Goal: Task Accomplishment & Management: Manage account settings

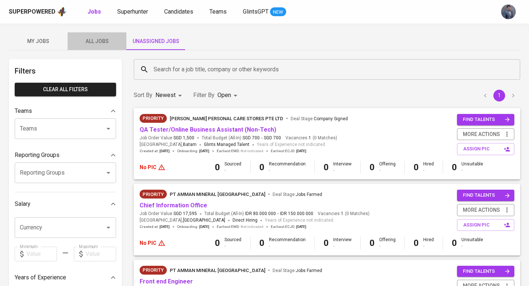
click at [94, 39] on span "All Jobs" at bounding box center [97, 41] width 50 height 9
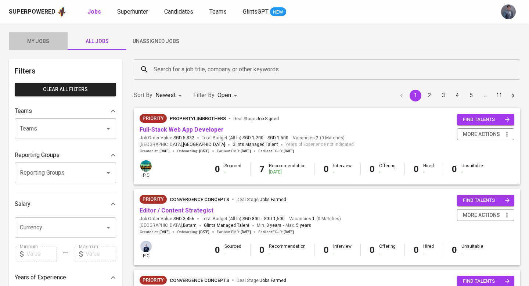
click at [35, 45] on span "My Jobs" at bounding box center [38, 41] width 50 height 9
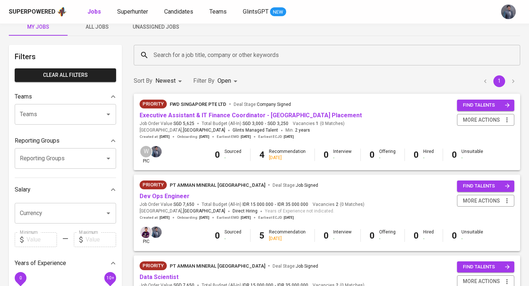
scroll to position [21, 0]
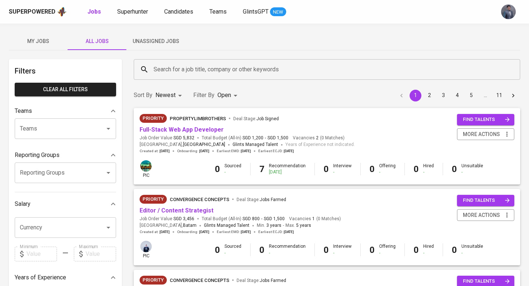
click at [177, 65] on input "Search for a job title, company or other keywords" at bounding box center [329, 69] width 354 height 14
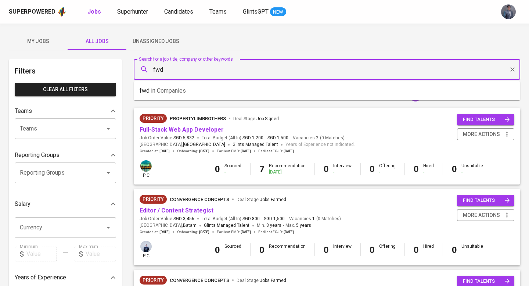
type input "fwd"
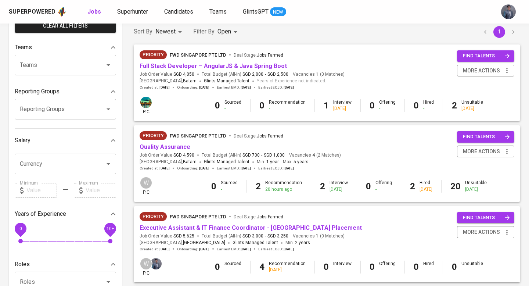
scroll to position [91, 0]
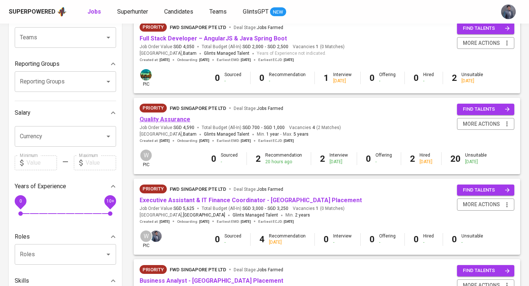
click at [180, 122] on link "Quality Assurance" at bounding box center [165, 119] width 51 height 7
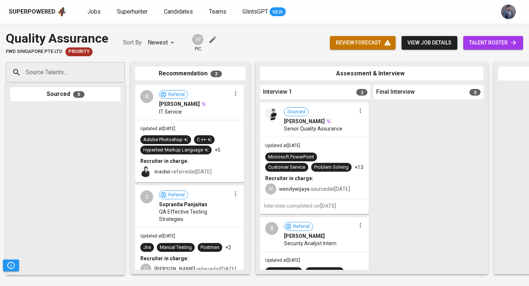
click at [65, 68] on input "Source Talents..." at bounding box center [62, 72] width 77 height 14
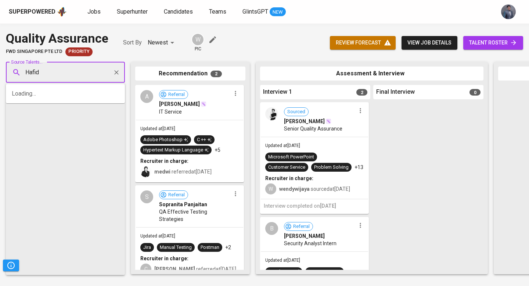
type input "Hafid"
paste input "hafidhsanjaya2@gmail.com"
type input "hafidhsanjaya2@gmail.com"
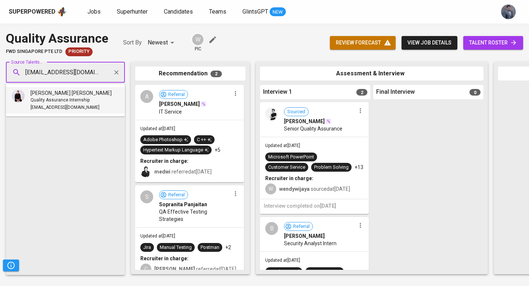
click at [68, 99] on span "Quality Assurance Internship" at bounding box center [59, 100] width 59 height 7
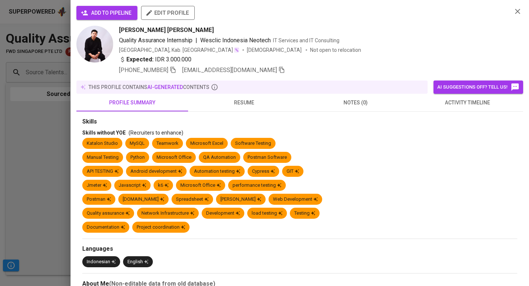
click at [373, 105] on span "notes (0)" at bounding box center [355, 102] width 103 height 9
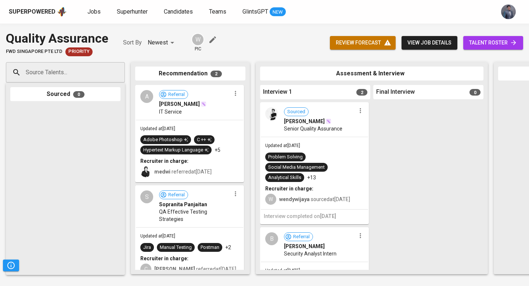
click at [65, 73] on input "Source Talents..." at bounding box center [62, 72] width 77 height 14
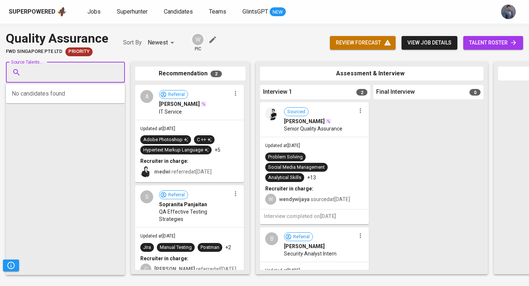
paste input "[EMAIL_ADDRESS][DOMAIN_NAME]"
type input "[EMAIL_ADDRESS][DOMAIN_NAME]"
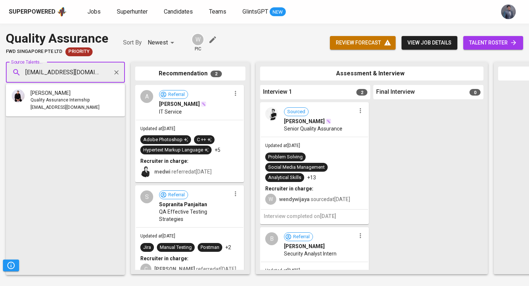
click at [71, 93] on span "[PERSON_NAME]" at bounding box center [50, 92] width 40 height 7
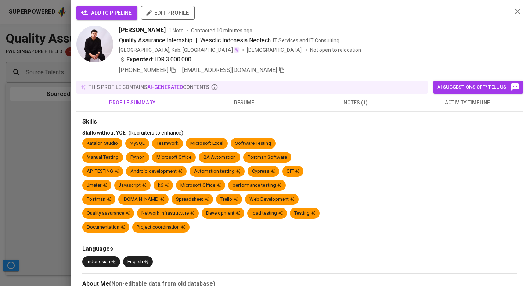
click at [109, 12] on span "add to pipeline" at bounding box center [106, 12] width 49 height 9
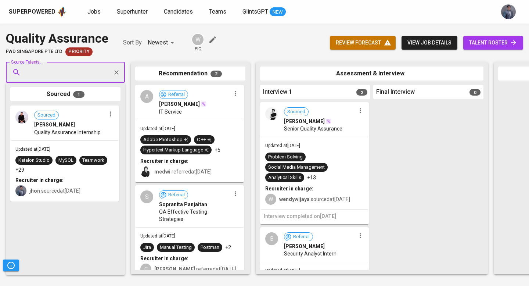
click at [484, 42] on span "talent roster" at bounding box center [493, 42] width 48 height 9
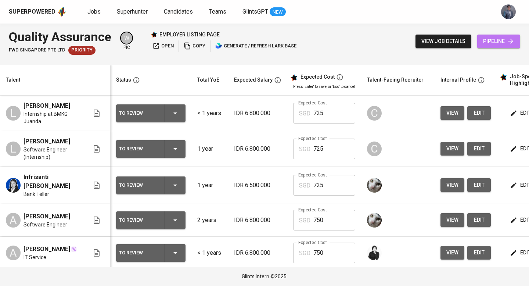
click at [490, 39] on span "pipeline" at bounding box center [498, 41] width 31 height 9
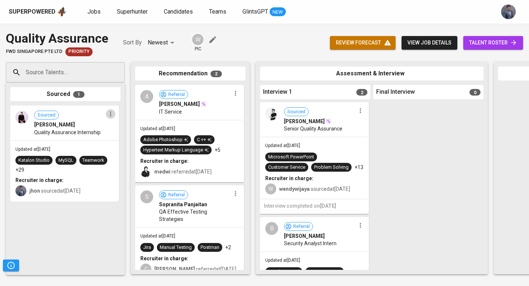
click at [109, 116] on icon "button" at bounding box center [110, 113] width 7 height 7
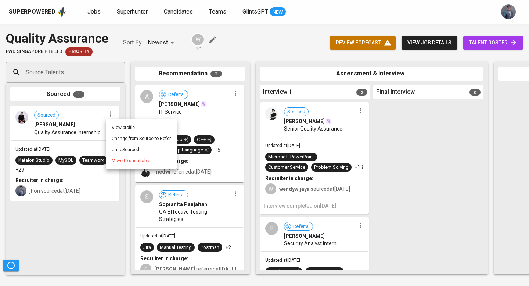
click at [91, 127] on div at bounding box center [264, 143] width 529 height 286
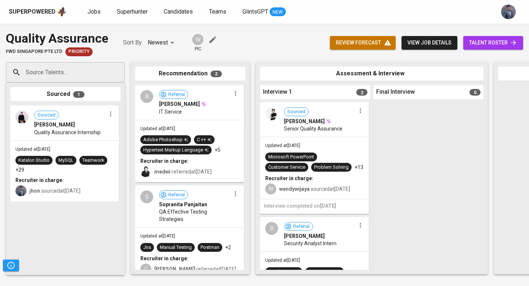
click at [75, 126] on span "[PERSON_NAME] [PERSON_NAME]" at bounding box center [54, 124] width 41 height 7
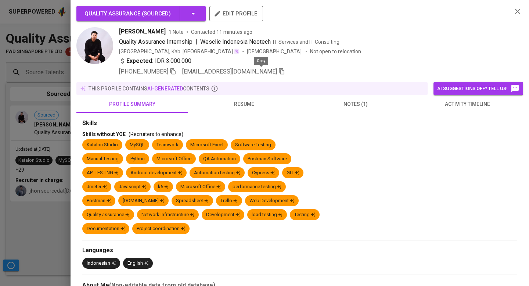
click at [278, 72] on icon "button" at bounding box center [281, 71] width 7 height 7
click at [280, 71] on icon "button" at bounding box center [282, 71] width 5 height 4
click at [516, 12] on icon "button" at bounding box center [517, 11] width 5 height 5
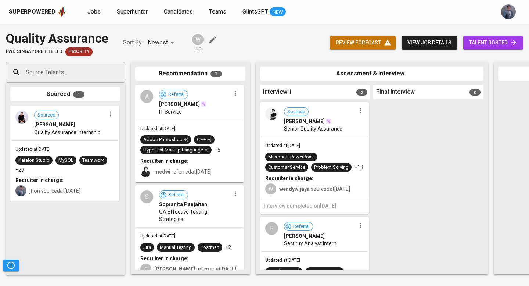
click at [114, 15] on div "Jobs Superhunter Candidates Teams GlintsGPT NEW" at bounding box center [186, 11] width 198 height 9
click at [120, 13] on span "Superhunter" at bounding box center [132, 11] width 31 height 7
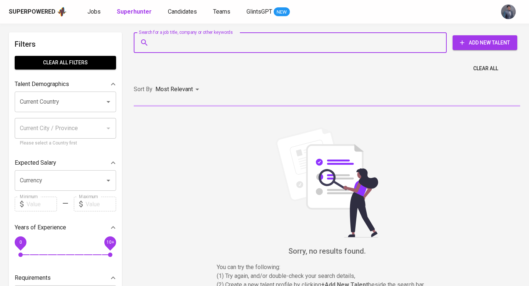
click at [190, 45] on input "Search for a job title, company or other keywords" at bounding box center [292, 43] width 281 height 14
paste input "hafidhsanjaya2@gmail.com"
type input "hafidhsanjaya2@gmail.com"
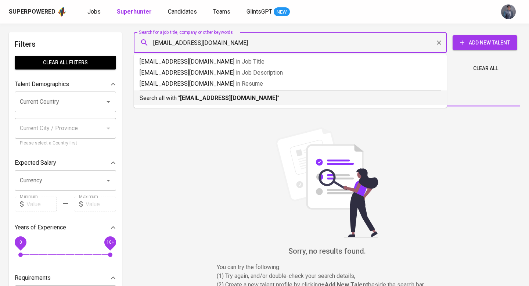
click at [229, 98] on b "hafidhsanjaya2@gmail.com" at bounding box center [228, 97] width 97 height 7
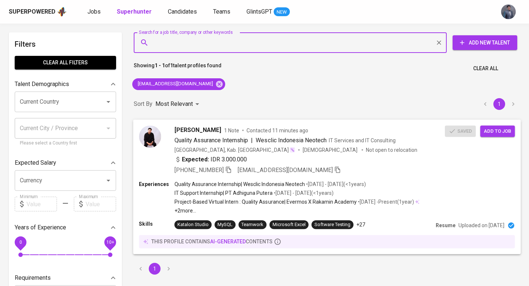
click at [491, 131] on span "Add to job" at bounding box center [497, 131] width 27 height 8
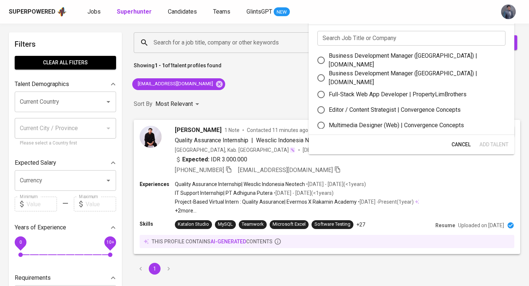
click at [357, 42] on input "text" at bounding box center [411, 38] width 188 height 15
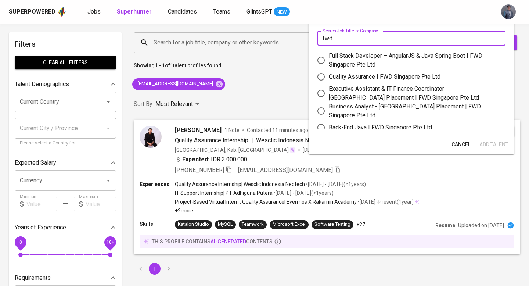
type input "fwd"
click at [396, 76] on div "Quality Assurance | FWD Singapore Pte Ltd" at bounding box center [385, 76] width 112 height 9
click at [329, 76] on input "Quality Assurance | FWD Singapore Pte Ltd" at bounding box center [320, 76] width 15 height 15
radio input "true"
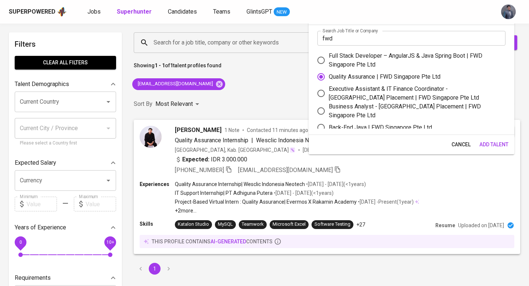
scroll to position [4, 0]
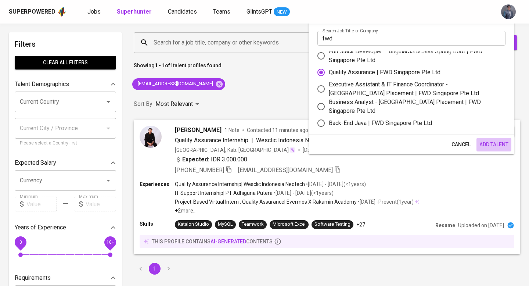
click at [491, 142] on span "Add Talent" at bounding box center [493, 144] width 29 height 9
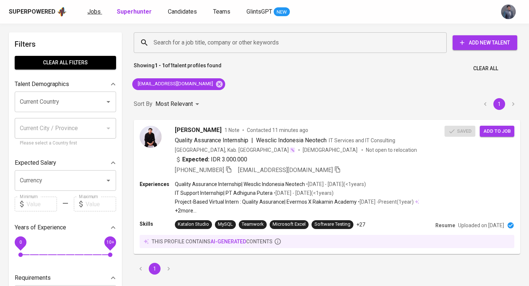
click at [93, 11] on span "Jobs" at bounding box center [93, 11] width 13 height 7
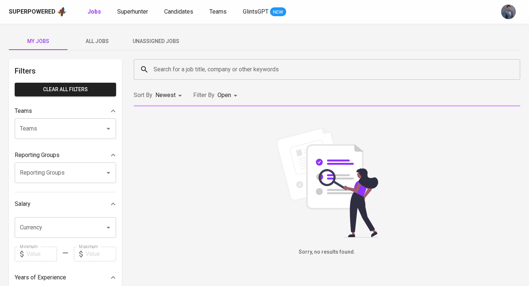
click at [191, 71] on input "Search for a job title, company or other keywords" at bounding box center [329, 69] width 354 height 14
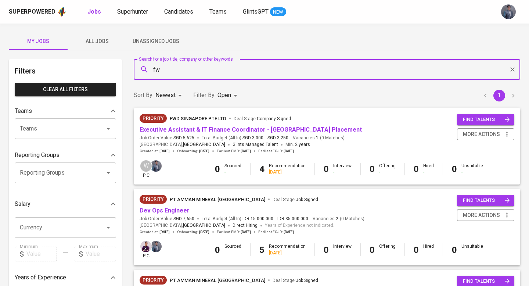
type input "fwd"
click at [185, 93] on span "Companies" at bounding box center [171, 90] width 29 height 7
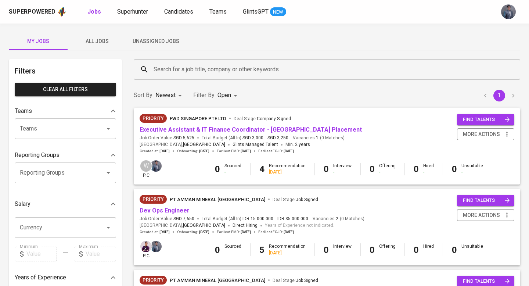
drag, startPoint x: 109, startPoint y: 45, endPoint x: 138, endPoint y: 50, distance: 29.8
click at [109, 45] on span "All Jobs" at bounding box center [97, 41] width 50 height 9
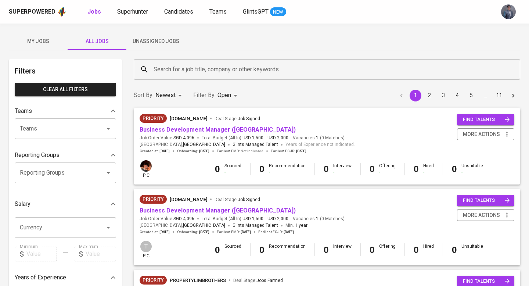
click at [210, 72] on input "Search for a job title, company or other keywords" at bounding box center [329, 69] width 354 height 14
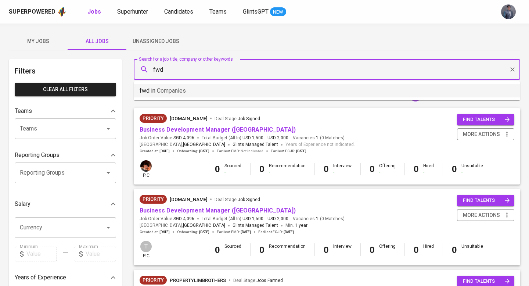
click at [189, 90] on li "fwd in Companies" at bounding box center [327, 90] width 386 height 13
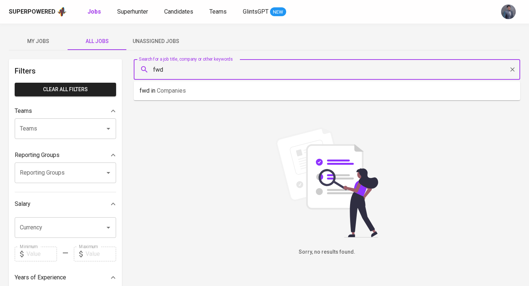
click at [202, 74] on input "fwd" at bounding box center [329, 69] width 354 height 14
type input "fwd siung"
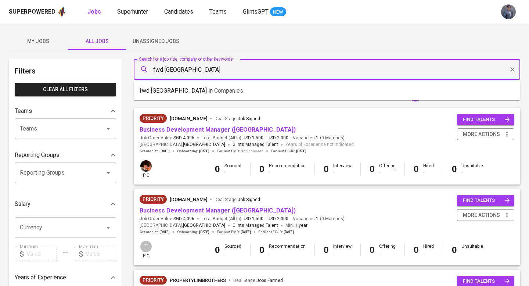
type input "fwd singapore"
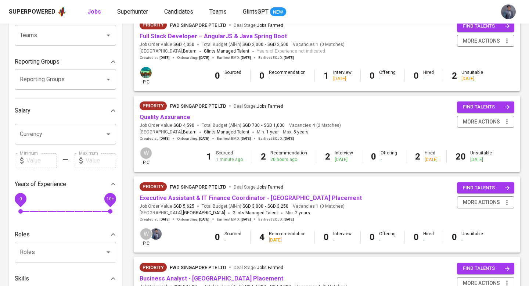
scroll to position [95, 0]
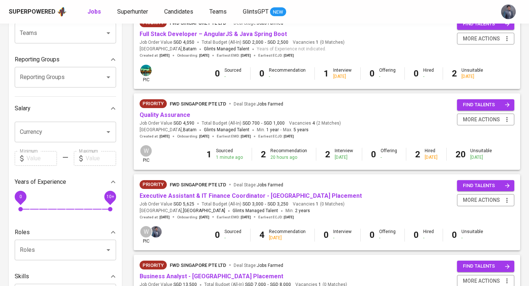
click at [156, 109] on div "Priority FWD Singapore Pte Ltd Deal Stage : Jobs Farmed" at bounding box center [240, 105] width 201 height 12
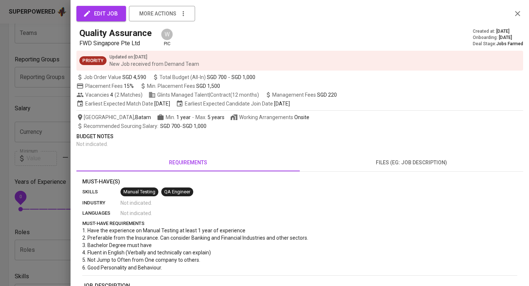
click at [162, 113] on div "edit job more actions Quality Assurance FWD Singapore Pte Ltd W pic Created at …" at bounding box center [299, 242] width 447 height 466
click at [517, 14] on icon "button" at bounding box center [517, 13] width 5 height 5
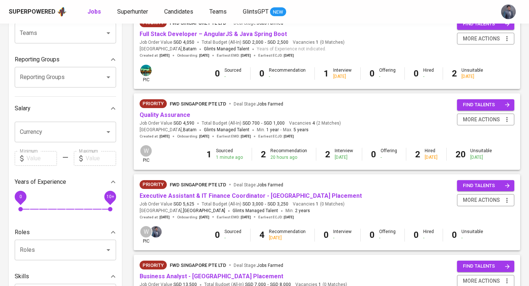
click at [185, 119] on span "Quality Assurance" at bounding box center [165, 115] width 51 height 8
click at [180, 115] on link "Quality Assurance" at bounding box center [165, 114] width 51 height 7
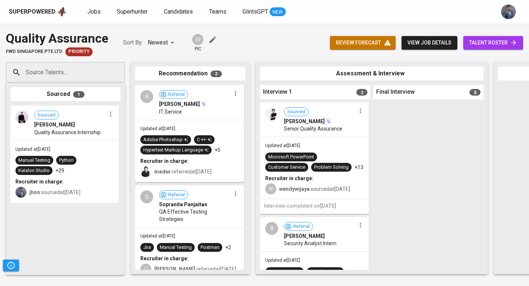
click at [469, 42] on span "talent roster" at bounding box center [493, 42] width 48 height 9
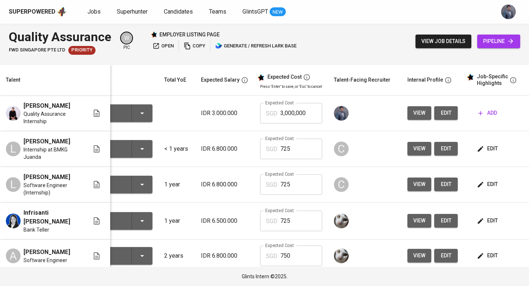
scroll to position [0, 34]
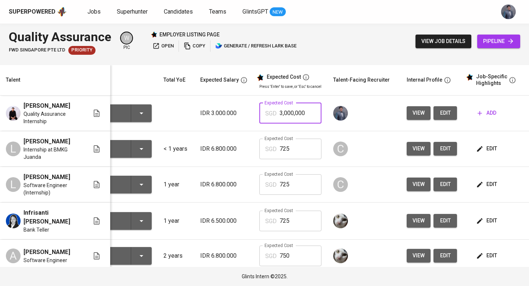
click at [306, 118] on input "3,000,000" at bounding box center [301, 113] width 42 height 21
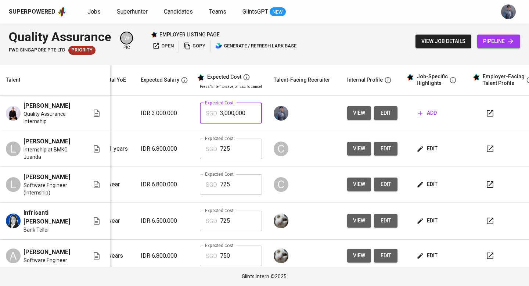
scroll to position [0, 100]
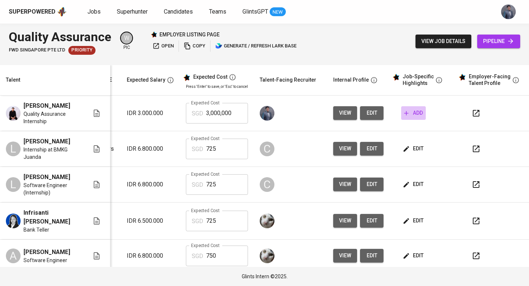
click at [405, 117] on span "add" at bounding box center [413, 112] width 19 height 9
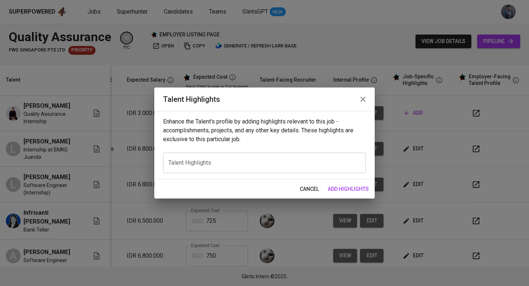
click at [362, 104] on button "button" at bounding box center [363, 99] width 18 height 18
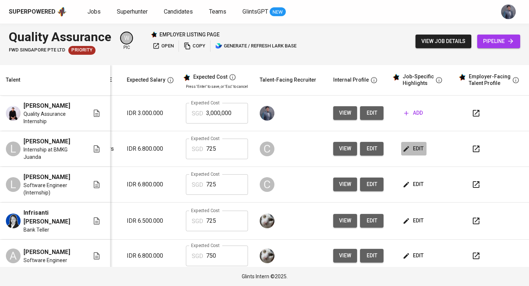
click at [406, 153] on span "edit" at bounding box center [413, 148] width 19 height 9
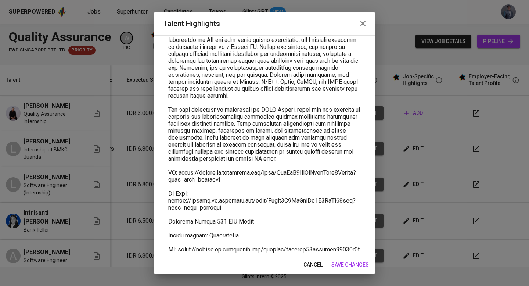
scroll to position [65, 0]
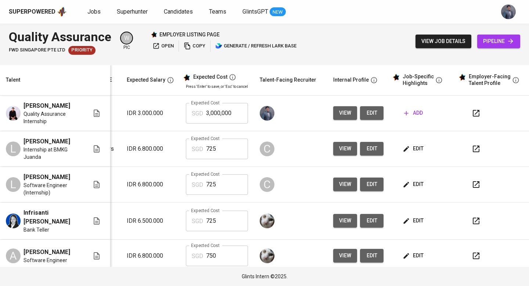
click at [410, 153] on span "edit" at bounding box center [413, 148] width 19 height 9
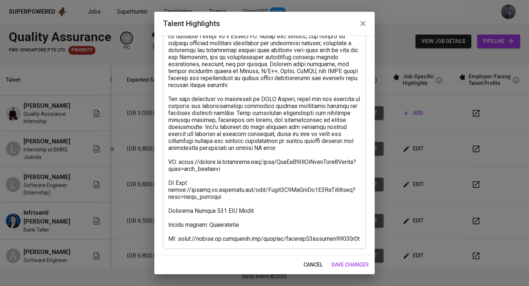
drag, startPoint x: 365, startPoint y: 26, endPoint x: 322, endPoint y: 71, distance: 62.4
click at [365, 26] on icon "button" at bounding box center [362, 23] width 5 height 5
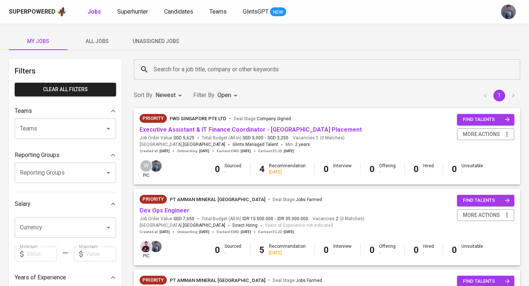
drag, startPoint x: 162, startPoint y: 44, endPoint x: 176, endPoint y: 55, distance: 17.8
click at [162, 45] on span "Unassigned Jobs" at bounding box center [156, 41] width 50 height 9
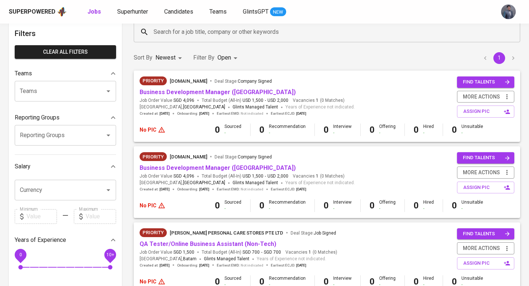
scroll to position [44, 0]
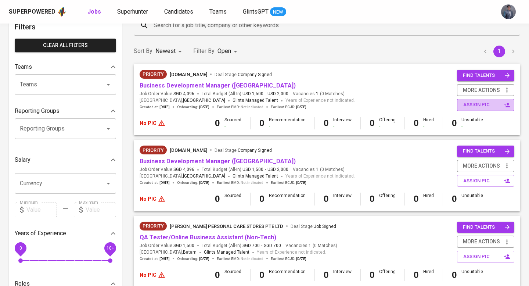
click at [466, 109] on span "assign pic" at bounding box center [486, 105] width 46 height 8
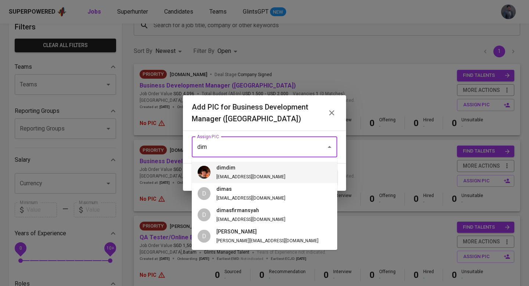
click at [253, 175] on span "diemas@glints.com" at bounding box center [250, 176] width 69 height 5
type input "dimdim"
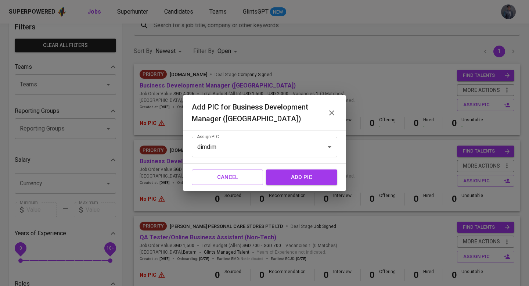
click at [282, 172] on button "add pic" at bounding box center [301, 176] width 71 height 15
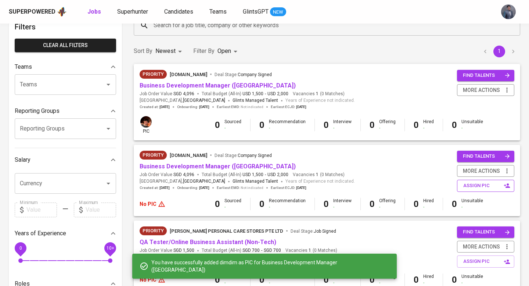
click at [464, 186] on span "assign pic" at bounding box center [486, 185] width 46 height 8
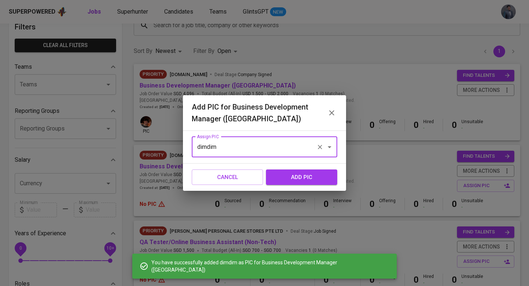
click at [304, 178] on span "add pic" at bounding box center [301, 177] width 55 height 10
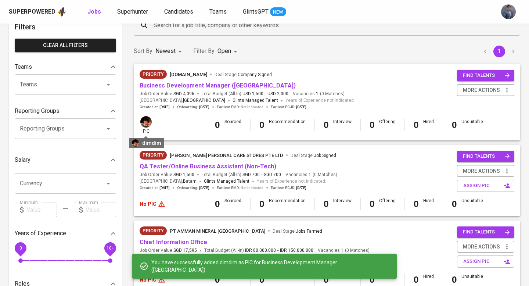
click at [145, 120] on img at bounding box center [145, 121] width 11 height 11
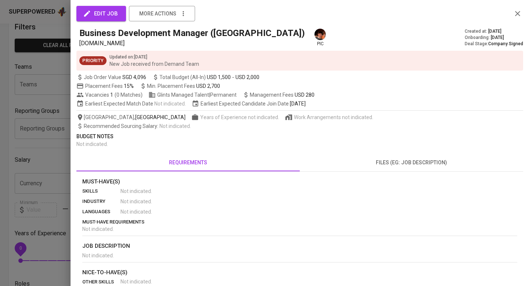
click at [94, 16] on span "edit job" at bounding box center [100, 14] width 33 height 10
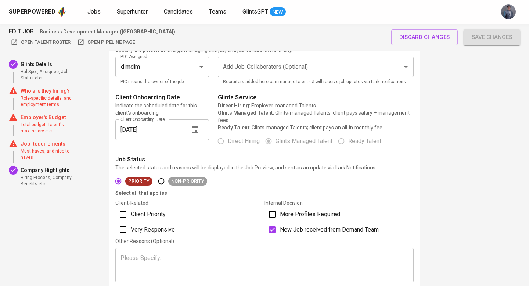
scroll to position [93, 0]
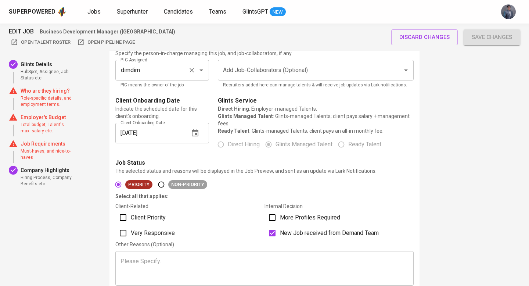
click at [174, 74] on input "dimdim" at bounding box center [152, 70] width 66 height 14
paste input "thy.nguyen@glints.co"
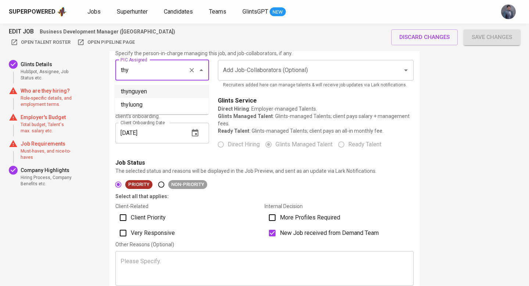
click at [155, 95] on li "thynguyen" at bounding box center [162, 91] width 94 height 13
type input "thynguyen"
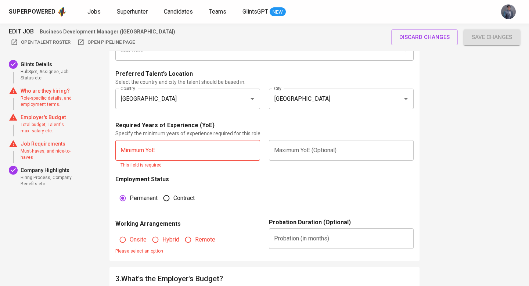
scroll to position [434, 0]
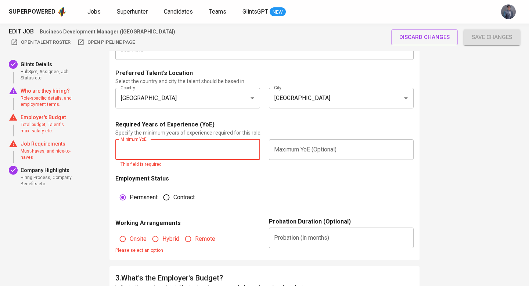
click at [174, 153] on input "text" at bounding box center [187, 149] width 145 height 21
type input "0"
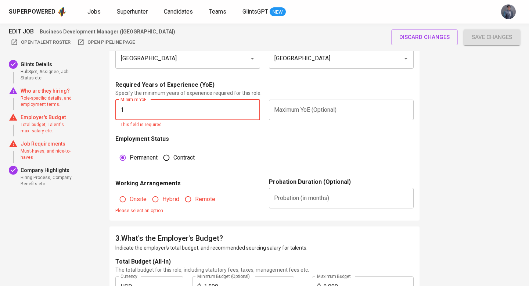
scroll to position [477, 0]
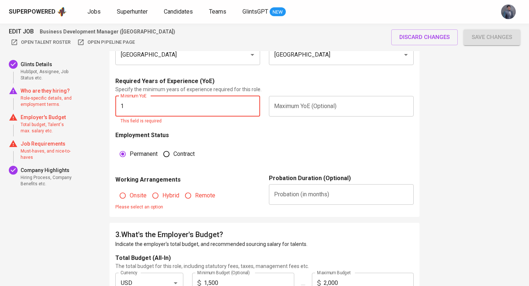
type input "1"
click at [165, 194] on fieldset "Onsite Hybrid Remote Please select an option" at bounding box center [187, 197] width 145 height 27
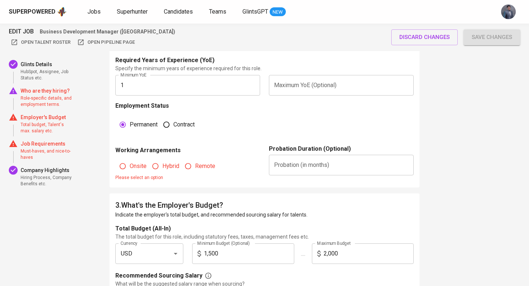
scroll to position [505, 0]
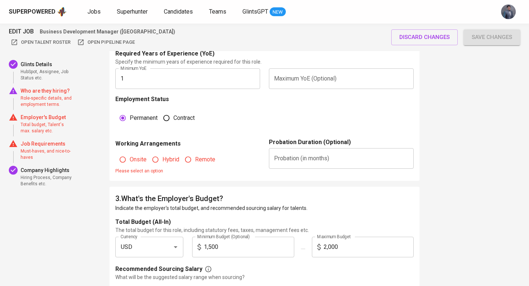
click at [163, 162] on span "Hybrid" at bounding box center [170, 159] width 17 height 9
click at [162, 162] on input "Hybrid" at bounding box center [155, 159] width 14 height 14
radio input "true"
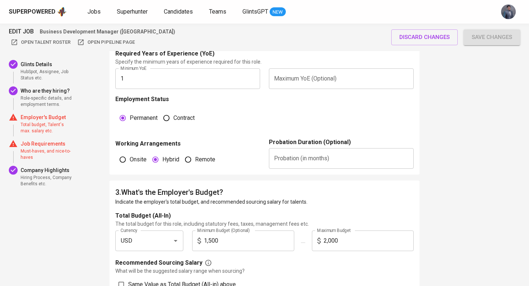
click at [135, 160] on span "Onsite" at bounding box center [138, 159] width 17 height 9
click at [130, 160] on input "Onsite" at bounding box center [123, 159] width 14 height 14
radio input "true"
click at [168, 157] on span "Hybrid" at bounding box center [170, 159] width 17 height 9
click at [162, 157] on input "Hybrid" at bounding box center [155, 159] width 14 height 14
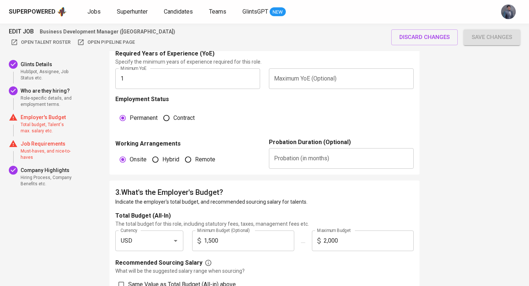
radio input "true"
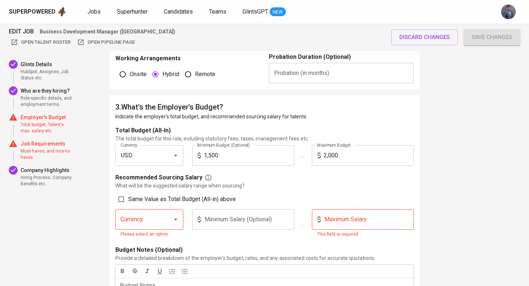
scroll to position [627, 0]
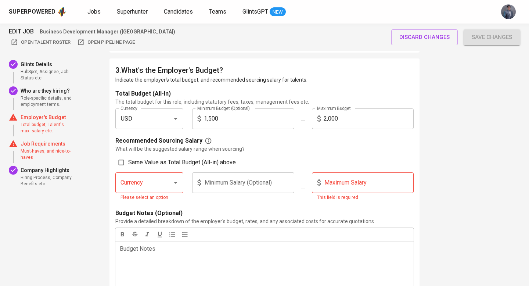
click at [169, 183] on div at bounding box center [170, 182] width 19 height 10
click at [157, 207] on li "VND" at bounding box center [149, 203] width 68 height 13
type input "VND"
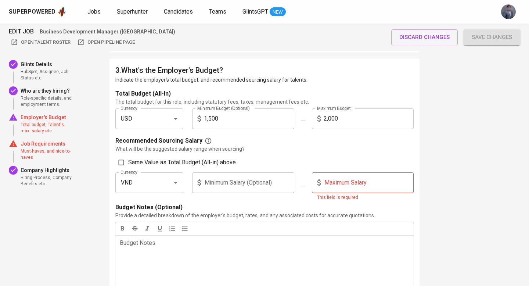
click at [354, 180] on input "text" at bounding box center [369, 182] width 90 height 21
type input "1"
click at [300, 197] on div at bounding box center [303, 186] width 9 height 29
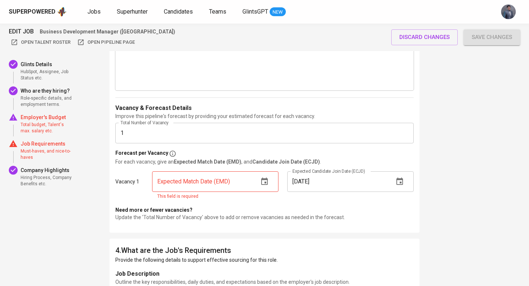
scroll to position [842, 0]
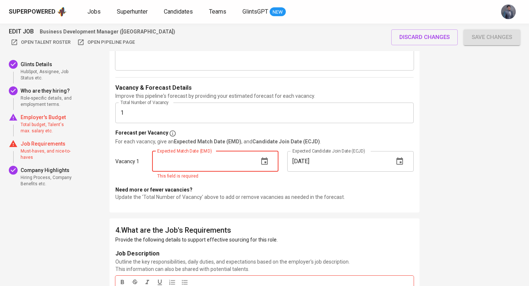
drag, startPoint x: 203, startPoint y: 164, endPoint x: 245, endPoint y: 162, distance: 41.9
click at [204, 164] on input "text" at bounding box center [202, 161] width 101 height 21
click at [264, 162] on icon "button" at bounding box center [264, 160] width 7 height 7
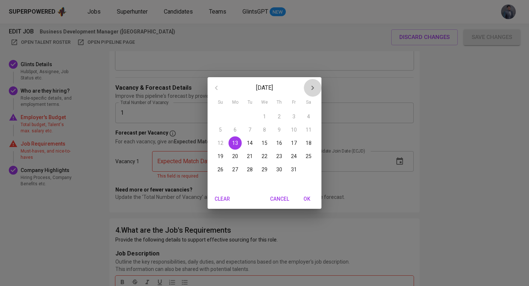
click at [315, 88] on icon "button" at bounding box center [312, 87] width 9 height 9
click at [234, 166] on p "24" at bounding box center [235, 169] width 6 height 7
type input "11/24/2025"
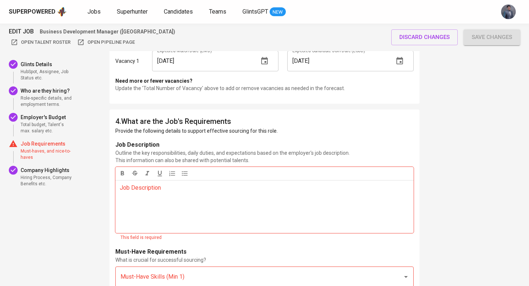
scroll to position [965, 0]
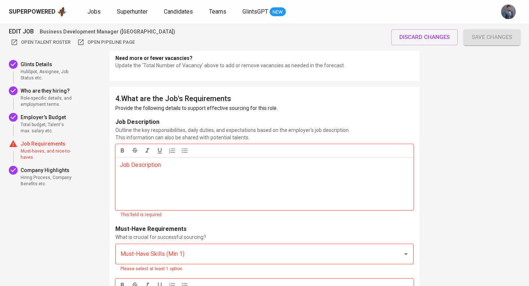
click at [258, 183] on div "Job Description ﻿" at bounding box center [264, 183] width 298 height 53
drag, startPoint x: 213, startPoint y: 219, endPoint x: 211, endPoint y: 232, distance: 13.8
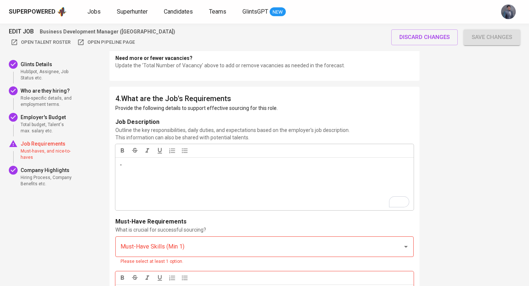
click at [211, 241] on input "Must-Have Skills (Min 1)" at bounding box center [254, 246] width 271 height 14
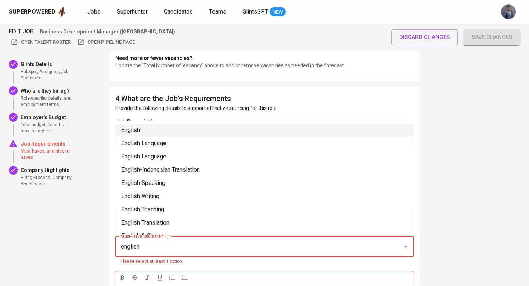
click at [139, 125] on li "English" at bounding box center [264, 129] width 298 height 13
type input "english"
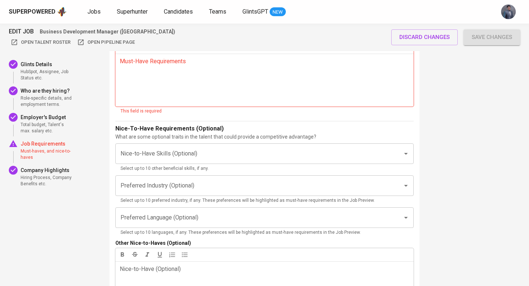
scroll to position [1129, 0]
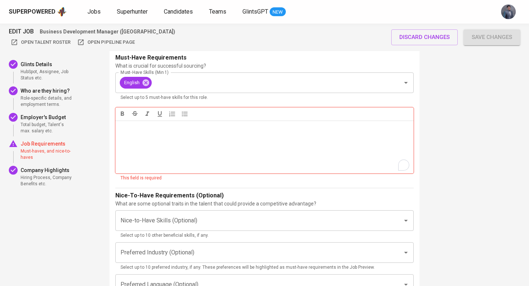
click at [214, 143] on div "Must-Have Requirements ﻿" at bounding box center [264, 146] width 298 height 53
click at [208, 180] on form "Job Description Outline the key responsibilities, daily duties, and expectation…" at bounding box center [264, 168] width 298 height 428
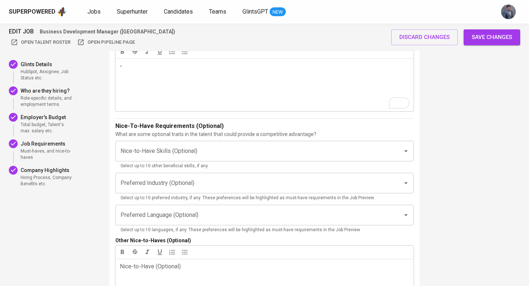
scroll to position [1201, 0]
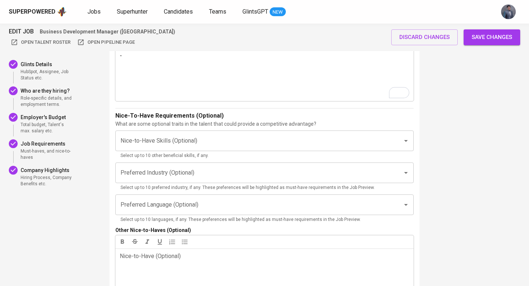
click at [488, 38] on span "Save changes" at bounding box center [492, 37] width 40 height 10
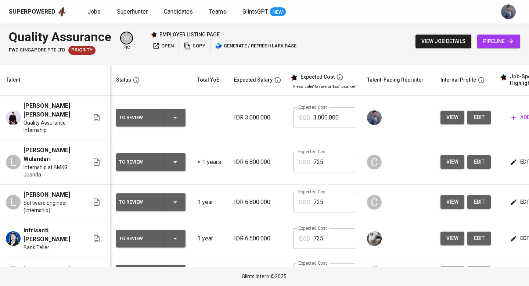
scroll to position [0, 100]
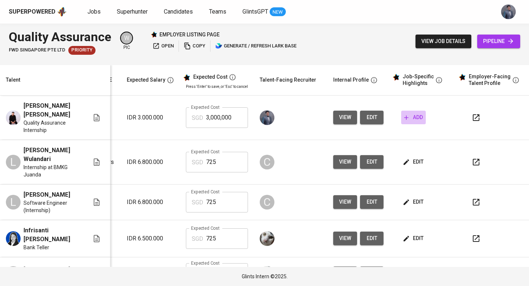
click at [404, 121] on span "add" at bounding box center [413, 117] width 19 height 9
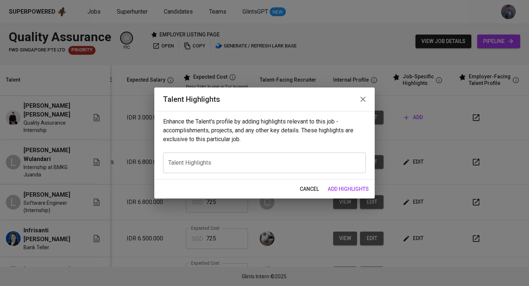
click at [364, 97] on icon "button" at bounding box center [362, 99] width 5 height 5
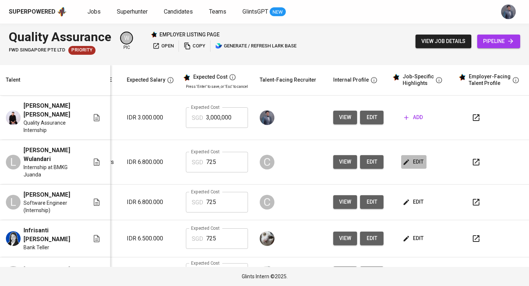
click at [411, 157] on span "edit" at bounding box center [413, 161] width 19 height 9
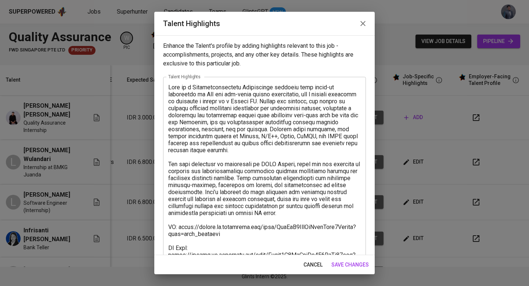
scroll to position [65, 0]
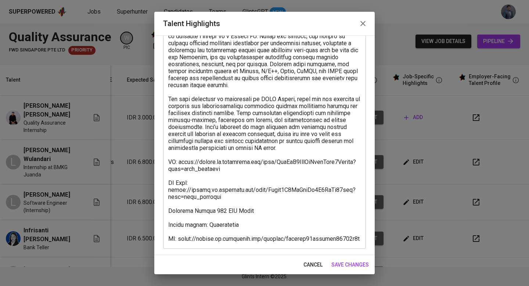
drag, startPoint x: 167, startPoint y: 160, endPoint x: 177, endPoint y: 178, distance: 20.9
click at [243, 229] on div "x Talent Highlights" at bounding box center [264, 130] width 203 height 237
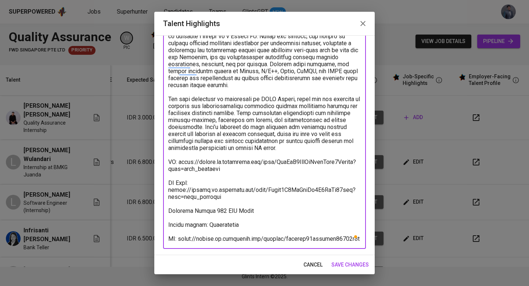
drag, startPoint x: 168, startPoint y: 163, endPoint x: 360, endPoint y: 245, distance: 207.9
click at [360, 245] on div "x Talent Highlights" at bounding box center [264, 130] width 203 height 237
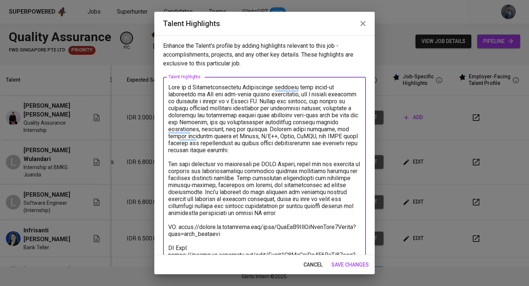
click at [362, 24] on icon "button" at bounding box center [362, 23] width 5 height 5
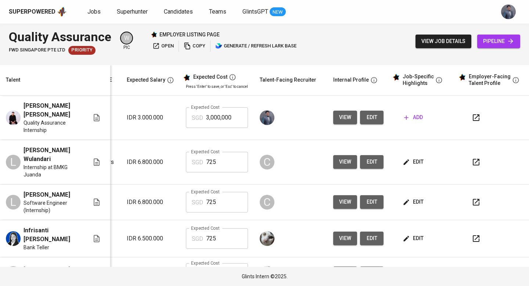
click at [406, 119] on span "add" at bounding box center [413, 117] width 19 height 9
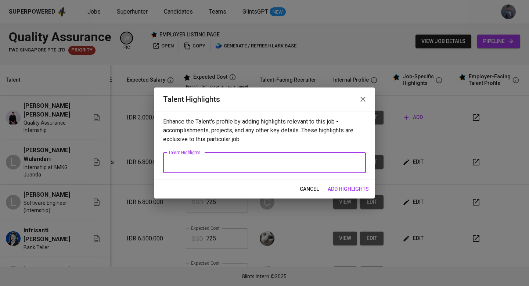
click at [270, 164] on textarea at bounding box center [264, 162] width 192 height 7
paste textarea "CV: https://glints.sg.larksuite.com/wiki/PqjXwX0TniUoTbkhBvtl1Xfdgjc?from=from_…"
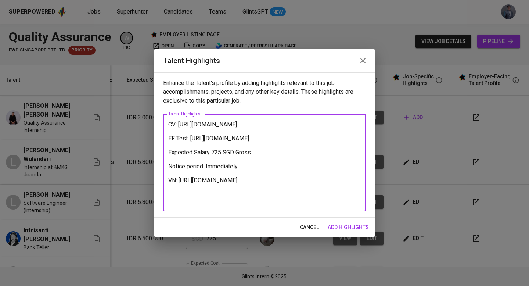
click at [220, 130] on textarea "CV: https://glints.sg.larksuite.com/wiki/PqjXwX0TniUoTbkhBvtl1Xfdgjc?from=from_…" at bounding box center [264, 163] width 192 height 84
click at [178, 125] on textarea "CV: https://glints.sg.larksuite.com/wiki/PqjXwX0TniUoTbkhBvtl1Xfdgjc?from=from_…" at bounding box center [264, 163] width 192 height 84
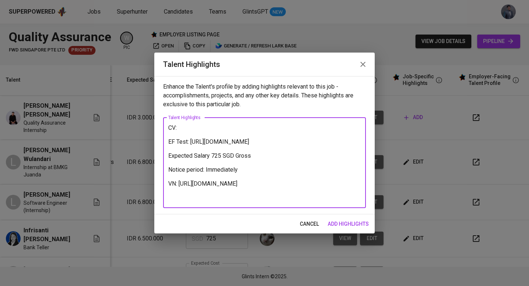
drag, startPoint x: 232, startPoint y: 159, endPoint x: 210, endPoint y: 153, distance: 23.2
click at [227, 157] on textarea "CV: EF Test: https://glints.sg.larksuite.com/wiki/Ifdjw4B9KiAqhHk9F5MlYt36glc?f…" at bounding box center [264, 162] width 192 height 77
click at [215, 128] on textarea "CV: EF Test: https://glints.sg.larksuite.com/wiki/Ifdjw4B9KiAqhHk9F5MlYt36glc?f…" at bounding box center [264, 162] width 192 height 77
paste textarea "https://glints.sg.larksuite.com/file/YyEUb6Ufao5N7xxwaiTlake6gJg"
drag, startPoint x: 227, startPoint y: 156, endPoint x: 202, endPoint y: 154, distance: 25.0
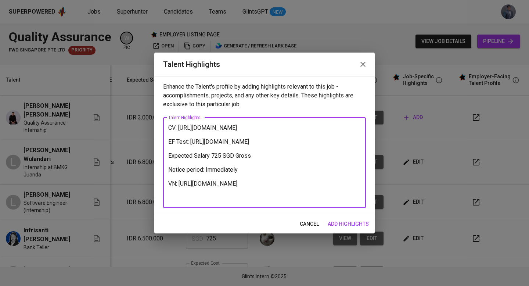
click at [227, 156] on textarea "CV: https://glints.sg.larksuite.com/file/YyEUb6Ufao5N7xxwaiTlake6gJg EF Test: h…" at bounding box center [264, 162] width 192 height 77
click at [169, 149] on textarea "CV: https://glints.sg.larksuite.com/file/YyEUb6Ufao5N7xxwaiTlake6gJg EF Test: h…" at bounding box center [264, 162] width 192 height 77
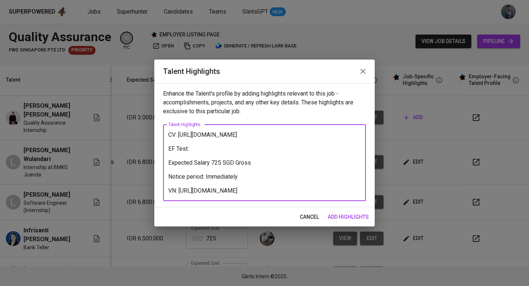
paste textarea "https://glints.sg.larksuite.com/file/GRnPbNO8yoIEp0xnoN1ldYLFggd"
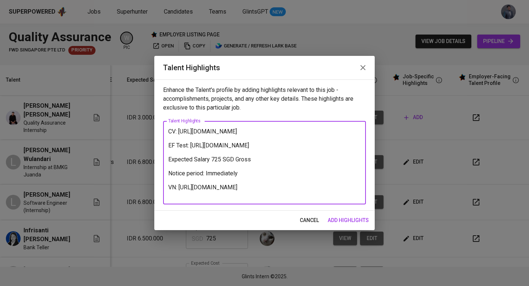
drag, startPoint x: 213, startPoint y: 165, endPoint x: 222, endPoint y: 165, distance: 9.2
click at [219, 165] on textarea "CV: https://glints.sg.larksuite.com/file/YyEUb6Ufao5N7xxwaiTlake6gJg EF Test: h…" at bounding box center [264, 163] width 192 height 70
click at [261, 167] on textarea "CV: https://glints.sg.larksuite.com/file/YyEUb6Ufao5N7xxwaiTlake6gJg EF Test: h…" at bounding box center [264, 163] width 192 height 70
drag, startPoint x: 206, startPoint y: 180, endPoint x: 243, endPoint y: 179, distance: 37.5
click at [243, 179] on textarea "CV: https://glints.sg.larksuite.com/file/YyEUb6Ufao5N7xxwaiTlake6gJg EF Test: h…" at bounding box center [264, 163] width 192 height 70
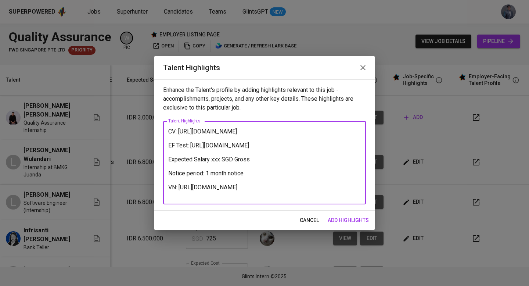
type textarea "CV: https://glints.sg.larksuite.com/file/YyEUb6Ufao5N7xxwaiTlake6gJg EF Test: h…"
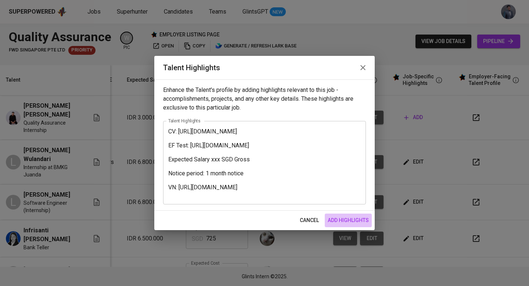
click at [356, 219] on span "add highlights" at bounding box center [348, 220] width 41 height 9
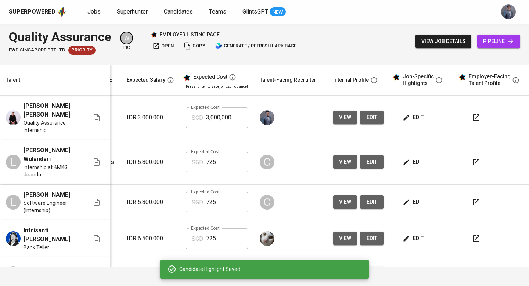
click at [405, 118] on span "edit" at bounding box center [413, 117] width 19 height 9
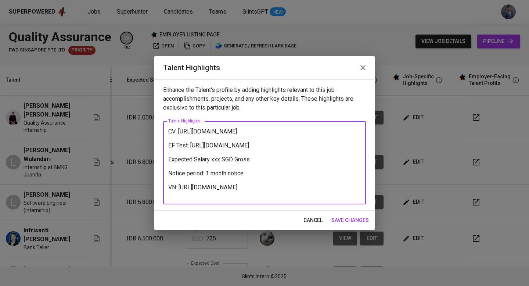
click at [183, 194] on textarea "CV: https://glints.sg.larksuite.com/file/YyEUb6Ufao5N7xxwaiTlake6gJg EF Test: h…" at bounding box center [264, 163] width 192 height 70
click at [183, 192] on textarea "CV: https://glints.sg.larksuite.com/file/YyEUb6Ufao5N7xxwaiTlake6gJg EF Test: h…" at bounding box center [264, 163] width 192 height 70
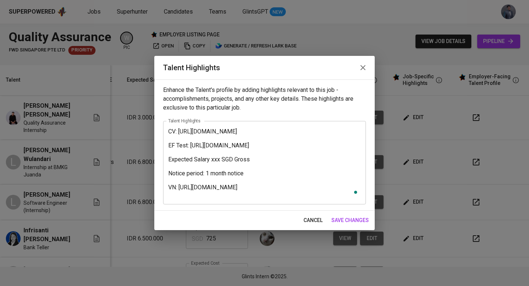
scroll to position [0, 10]
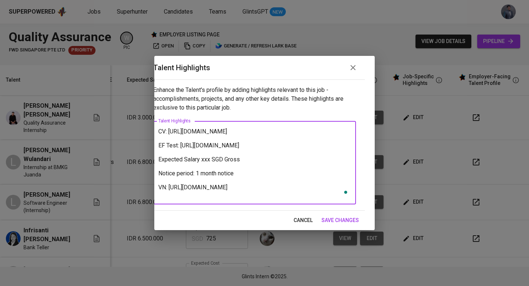
drag, startPoint x: 166, startPoint y: 193, endPoint x: 322, endPoint y: 183, distance: 156.8
click at [332, 191] on div "CV: https://glints.sg.larksuite.com/file/YyEUb6Ufao5N7xxwaiTlake6gJg EF Test: h…" at bounding box center [254, 162] width 203 height 83
click at [321, 182] on textarea "CV: https://glints.sg.larksuite.com/file/YyEUb6Ufao5N7xxwaiTlake6gJg EF Test: h…" at bounding box center [254, 163] width 192 height 70
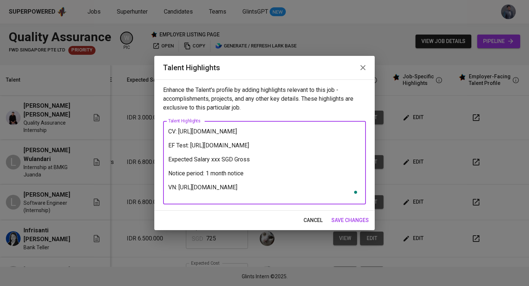
drag, startPoint x: 184, startPoint y: 194, endPoint x: 360, endPoint y: 198, distance: 176.0
click at [360, 198] on div "CV: https://glints.sg.larksuite.com/file/YyEUb6Ufao5N7xxwaiTlake6gJg EF Test: h…" at bounding box center [264, 162] width 203 height 83
type textarea "CV: https://glints.sg.larksuite.com/file/YyEUb6Ufao5N7xxwaiTlake6gJg EF Test: h…"
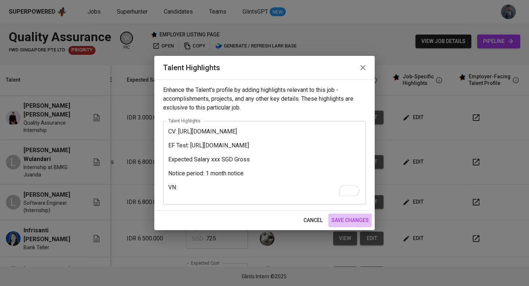
click at [349, 221] on span "save changes" at bounding box center [349, 220] width 37 height 9
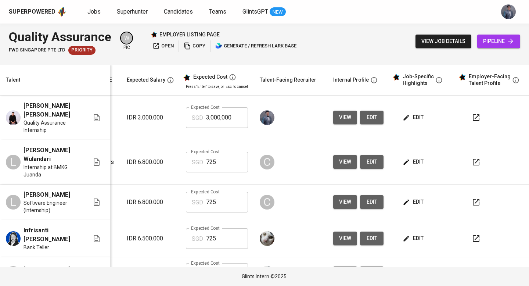
click at [405, 119] on span "edit" at bounding box center [413, 117] width 19 height 9
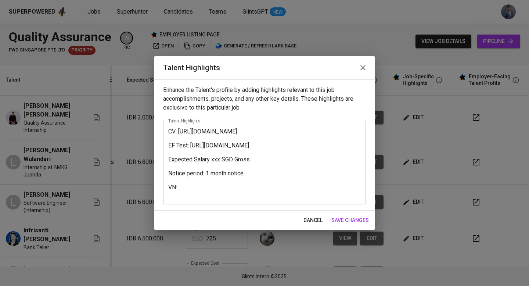
click at [169, 130] on textarea "CV: https://glints.sg.larksuite.com/file/YyEUb6Ufao5N7xxwaiTlake6gJg EF Test: h…" at bounding box center [264, 163] width 192 height 70
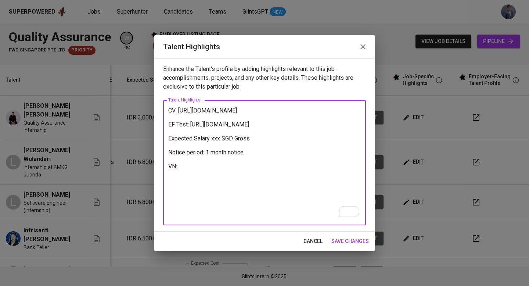
type textarea "CV: https://glints.sg.larksuite.com/file/YyEUb6Ufao5N7xxwaiTlake6gJg EF Test: h…"
click at [364, 46] on icon "button" at bounding box center [362, 46] width 9 height 9
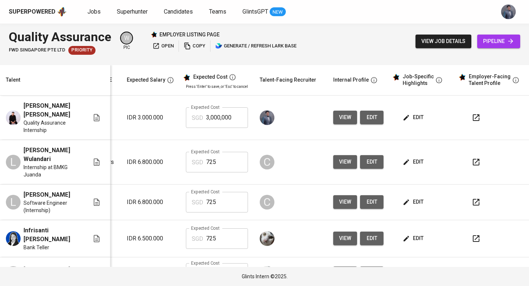
click at [406, 115] on span "edit" at bounding box center [413, 117] width 19 height 9
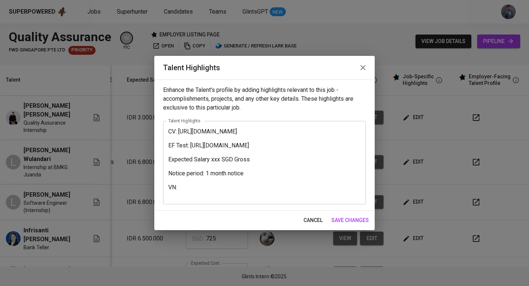
click at [365, 66] on icon "button" at bounding box center [362, 67] width 5 height 5
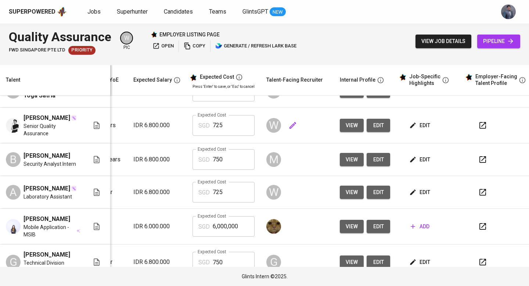
scroll to position [0, 105]
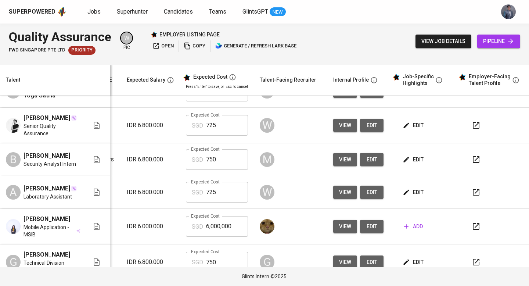
click at [408, 130] on span "edit" at bounding box center [413, 125] width 19 height 9
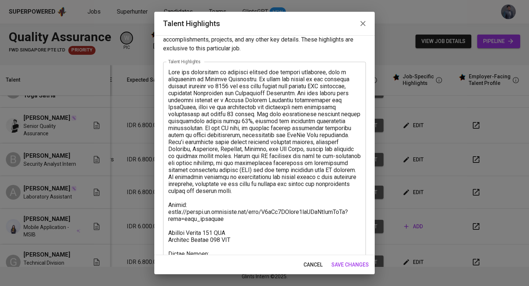
scroll to position [0, 0]
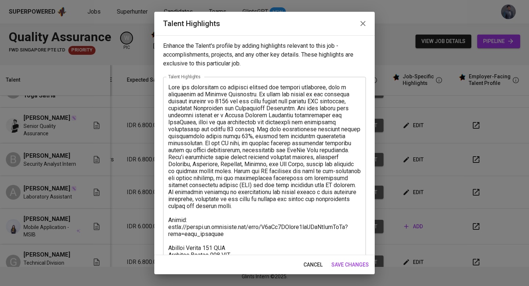
click at [364, 23] on icon "button" at bounding box center [362, 23] width 9 height 9
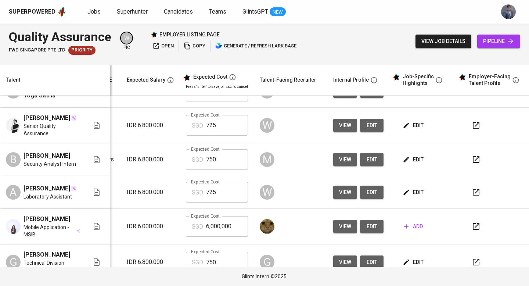
click at [416, 164] on span "edit" at bounding box center [413, 159] width 19 height 9
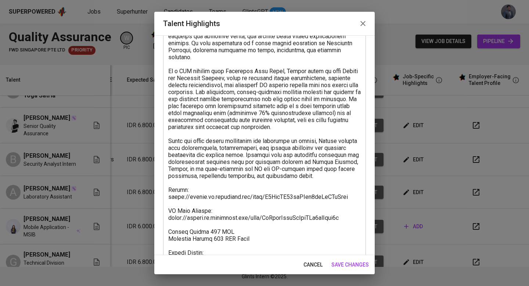
scroll to position [89, 0]
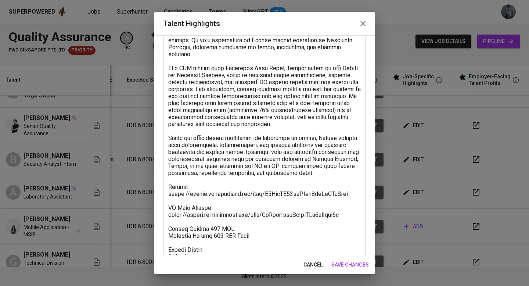
drag, startPoint x: 365, startPoint y: 24, endPoint x: 386, endPoint y: 5, distance: 27.8
click at [365, 24] on icon "button" at bounding box center [362, 23] width 9 height 9
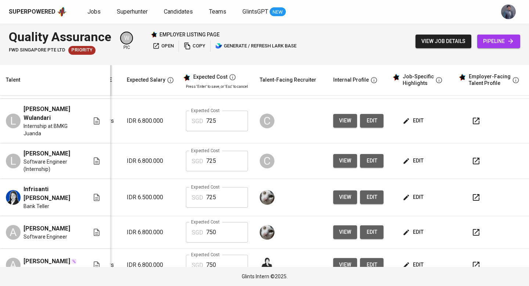
scroll to position [0, 111]
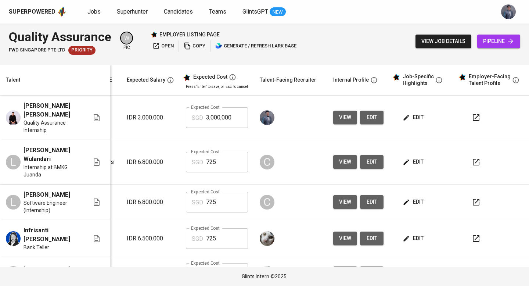
click at [409, 115] on span "edit" at bounding box center [413, 117] width 19 height 9
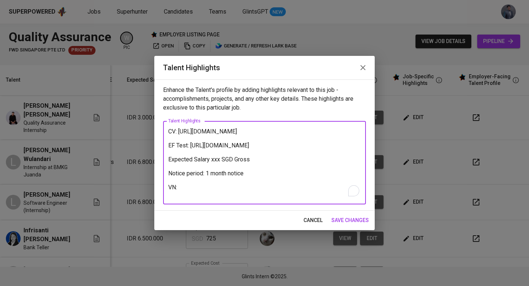
drag, startPoint x: 169, startPoint y: 131, endPoint x: 223, endPoint y: 136, distance: 54.5
click at [169, 131] on textarea "CV: [URL][DOMAIN_NAME] EF Test: [URL][DOMAIN_NAME] Expected Salary xxx SGD Gros…" at bounding box center [264, 163] width 192 height 70
paste textarea "L ipsum dolo si ametcon Adipisci Elitse Doeiusm tem inc Utlabor Etdolorem aliq …"
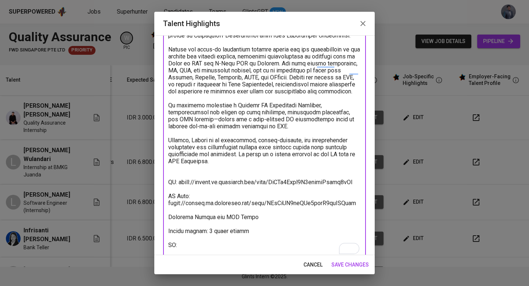
scroll to position [76, 0]
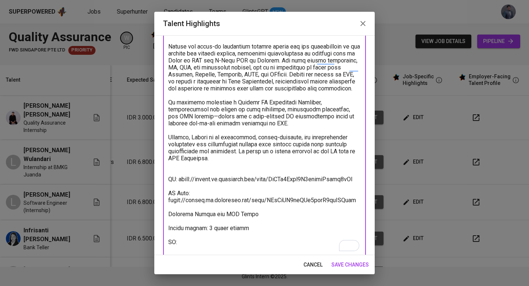
click at [283, 131] on textarea "To enrich screen reader interactions, please activate Accessibility in Grammarl…" at bounding box center [264, 130] width 192 height 244
click at [242, 174] on textarea "To enrich screen reader interactions, please activate Accessibility in Grammarl…" at bounding box center [264, 130] width 192 height 244
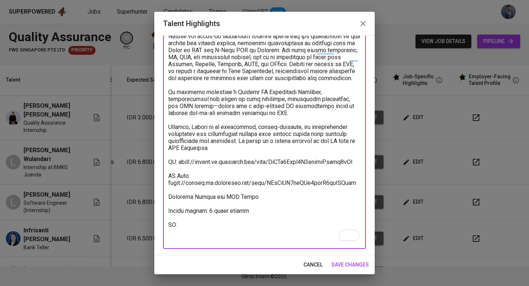
scroll to position [0, 0]
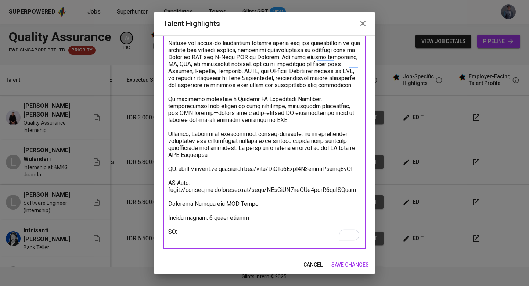
type textarea "L ipsum dolo si ametcon Adipisci Elitse Doeiusm tem inc Utlabor Etdolorem aliq …"
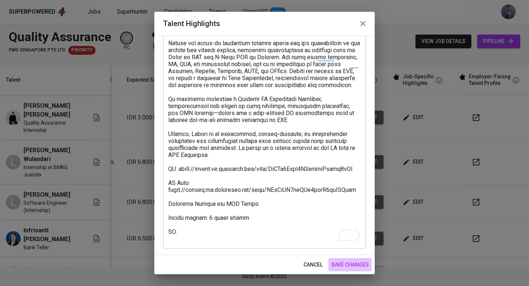
drag, startPoint x: 347, startPoint y: 263, endPoint x: 389, endPoint y: 88, distance: 180.1
click at [348, 263] on span "save changes" at bounding box center [349, 264] width 37 height 9
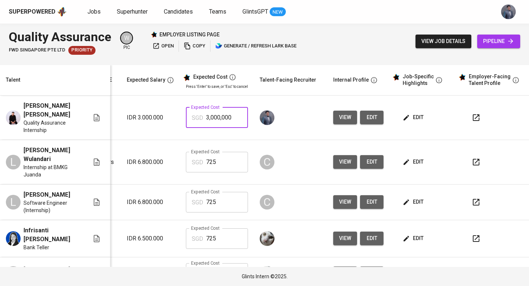
drag, startPoint x: 225, startPoint y: 118, endPoint x: 196, endPoint y: 117, distance: 29.0
click at [196, 117] on div "SGD 3,000,000 Expected Cost" at bounding box center [217, 117] width 62 height 21
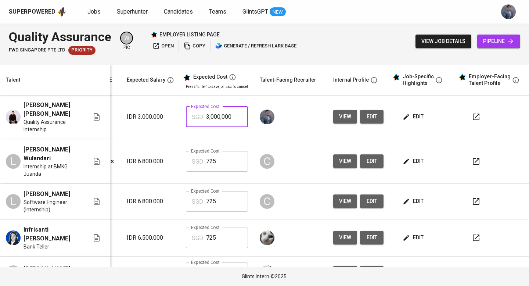
scroll to position [0, 111]
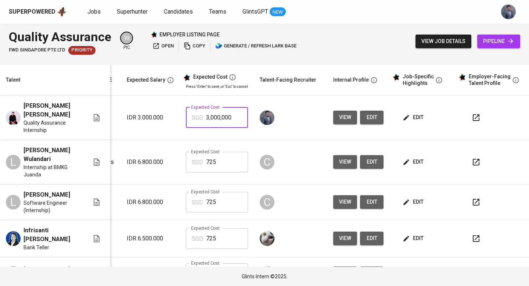
click at [467, 116] on button "button" at bounding box center [476, 118] width 18 height 18
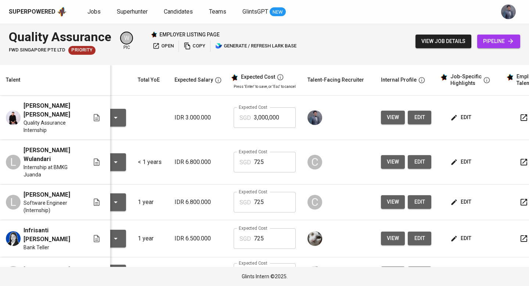
scroll to position [0, 57]
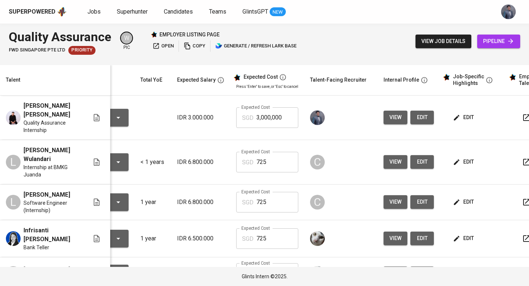
click at [389, 118] on span "view" at bounding box center [395, 117] width 12 height 9
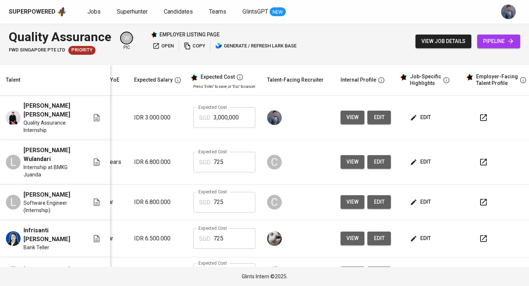
scroll to position [0, 105]
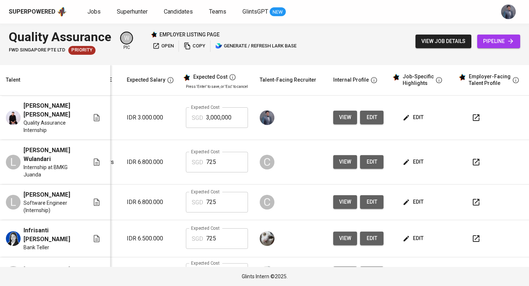
click at [366, 118] on span "edit" at bounding box center [372, 117] width 12 height 9
click at [500, 44] on span "pipeline" at bounding box center [498, 41] width 31 height 9
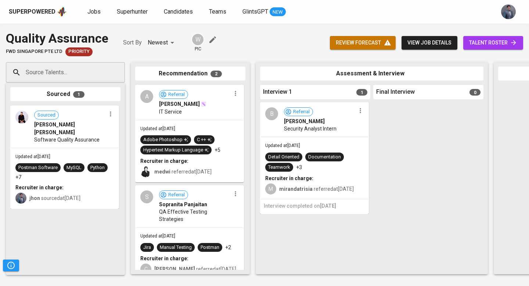
click at [482, 40] on span "talent roster" at bounding box center [493, 42] width 48 height 9
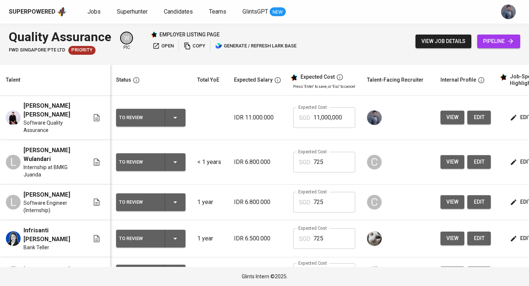
click at [202, 119] on td at bounding box center [209, 117] width 37 height 44
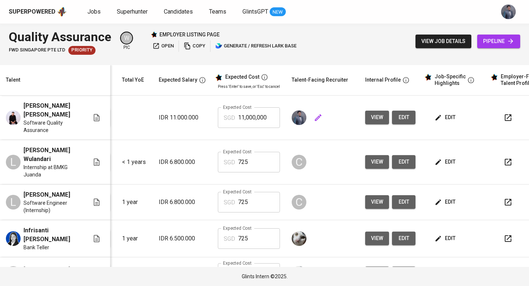
scroll to position [0, 76]
click at [401, 117] on span "edit" at bounding box center [403, 117] width 12 height 9
click at [263, 120] on input "11,000,000" at bounding box center [258, 117] width 42 height 21
click at [270, 120] on input "11,000,000" at bounding box center [258, 117] width 42 height 21
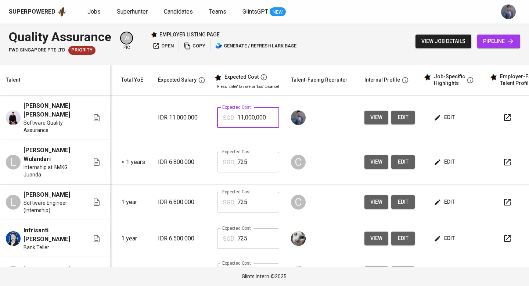
paste input ",25"
type input "1,250"
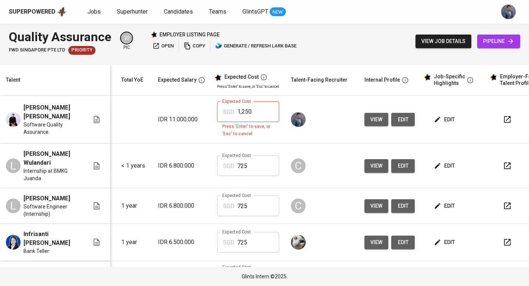
click at [279, 101] on td "Expected Cost SGD 1,250 Expected Cost Press 'Enter' to save, or 'Esc' to cancel" at bounding box center [248, 119] width 74 height 48
click at [263, 114] on input "1,250" at bounding box center [258, 111] width 42 height 21
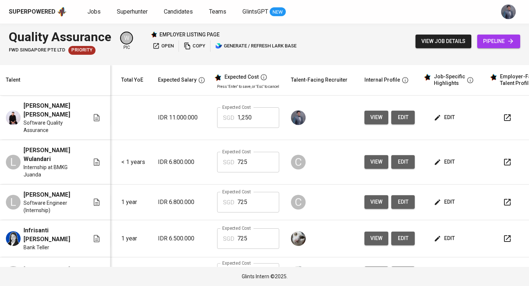
click at [260, 110] on input "1,250" at bounding box center [258, 117] width 42 height 21
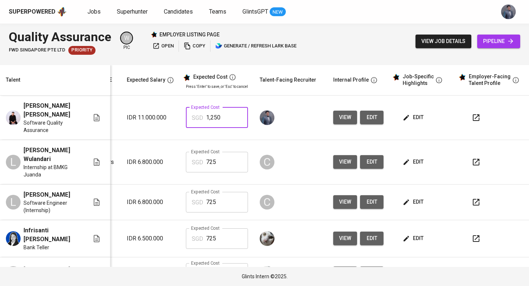
scroll to position [0, 111]
click at [405, 117] on span "edit" at bounding box center [413, 117] width 19 height 9
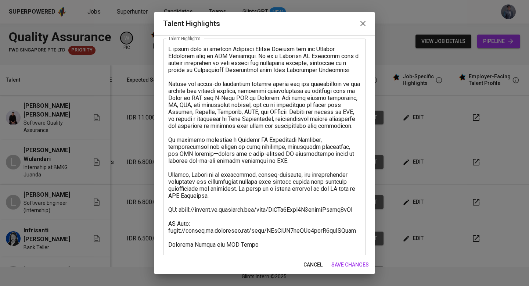
scroll to position [79, 0]
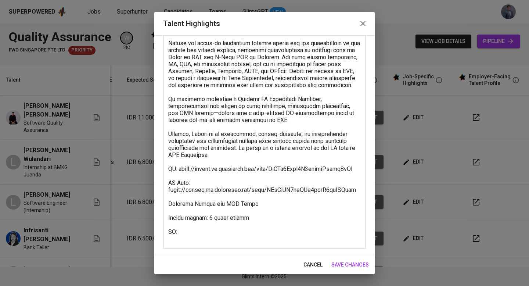
click at [219, 209] on textarea at bounding box center [264, 123] width 192 height 237
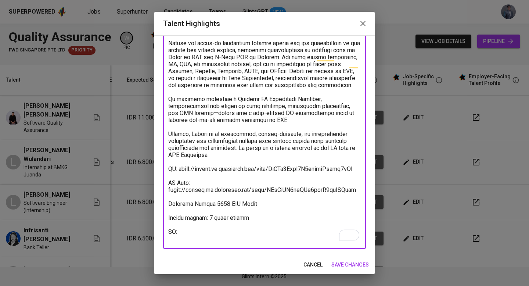
type textarea "I would like to endorse Muhammad Hafidh Sanjaya for the Quality Assurance role …"
click at [356, 259] on button "save changes" at bounding box center [349, 265] width 43 height 14
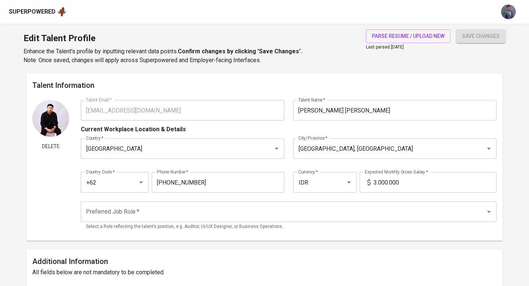
scroll to position [58, 0]
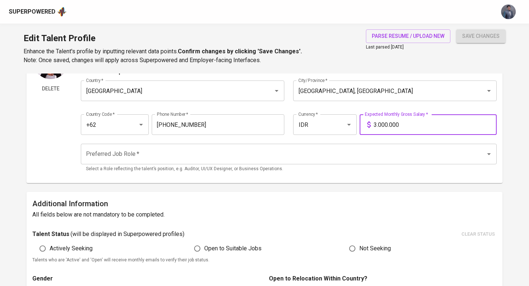
drag, startPoint x: 409, startPoint y: 125, endPoint x: 364, endPoint y: 124, distance: 45.6
click at [364, 124] on div "3.000.000 Expected Monthly Gross Salary *" at bounding box center [428, 124] width 137 height 21
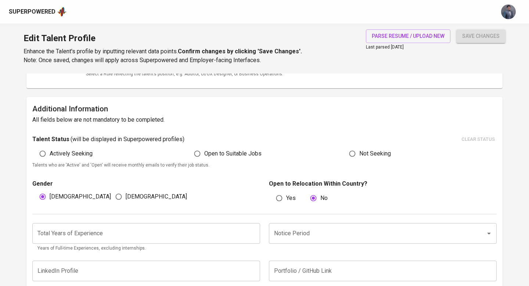
scroll to position [163, 0]
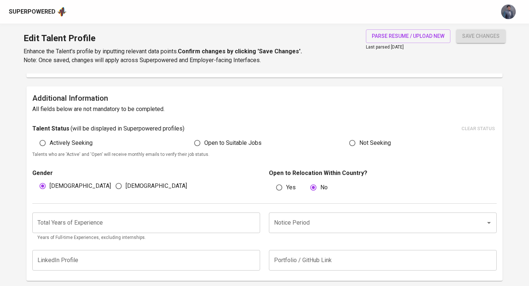
type input "11.000.000"
click at [202, 144] on input "Open to Suitable Jobs" at bounding box center [197, 143] width 14 height 14
radio input "true"
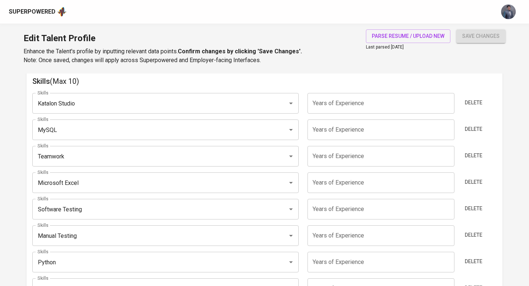
scroll to position [379, 0]
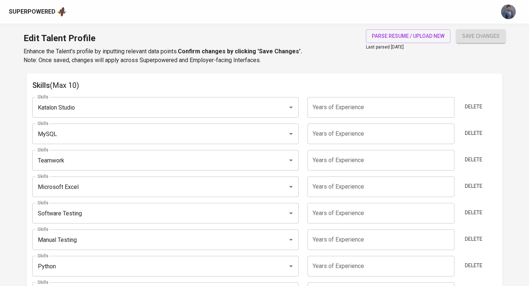
click at [343, 109] on input "number" at bounding box center [380, 107] width 147 height 21
click at [449, 104] on input "number" at bounding box center [380, 107] width 147 height 21
click at [447, 105] on input "1" at bounding box center [380, 107] width 147 height 21
type input "2"
click at [447, 105] on input "2" at bounding box center [380, 107] width 147 height 21
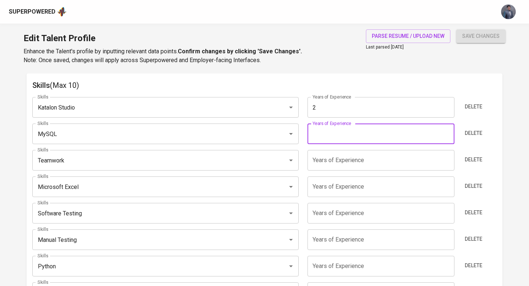
click at [381, 137] on input "number" at bounding box center [380, 133] width 147 height 21
type input "2"
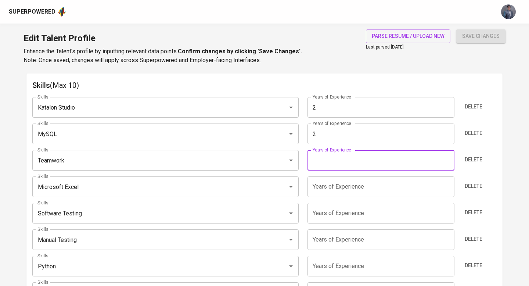
click at [353, 161] on input "number" at bounding box center [380, 160] width 147 height 21
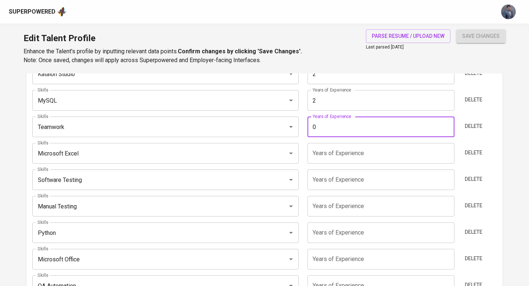
scroll to position [410, 0]
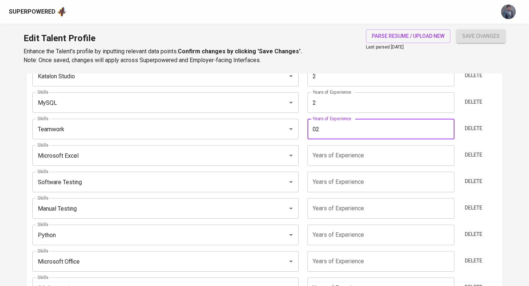
type input "0"
type input "2"
click at [343, 154] on input "number" at bounding box center [380, 155] width 147 height 21
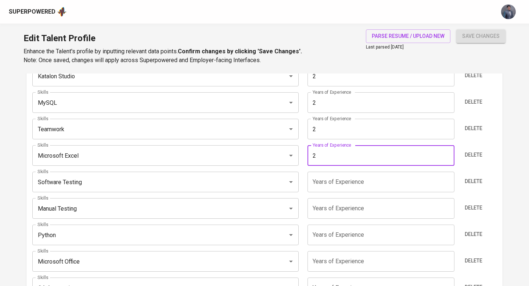
type input "2"
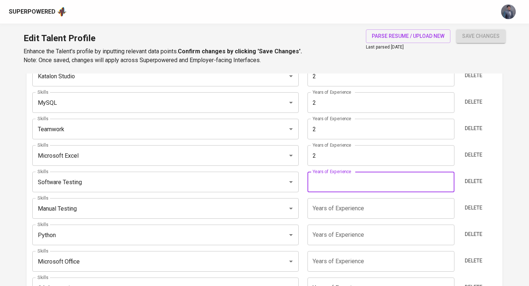
click at [345, 180] on input "number" at bounding box center [380, 182] width 147 height 21
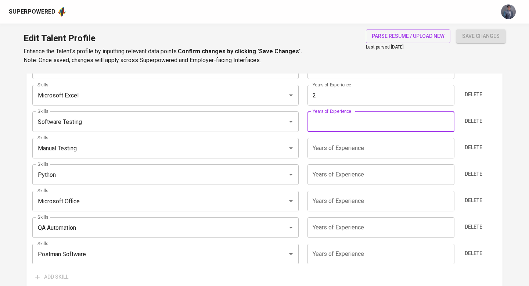
scroll to position [478, 0]
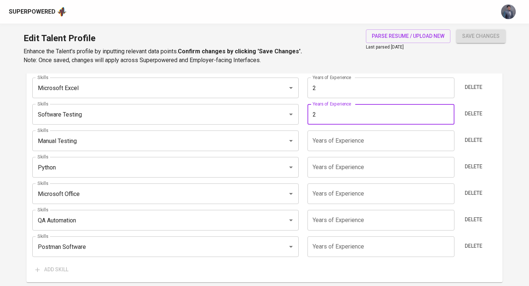
type input "2"
click at [346, 142] on input "number" at bounding box center [380, 140] width 147 height 21
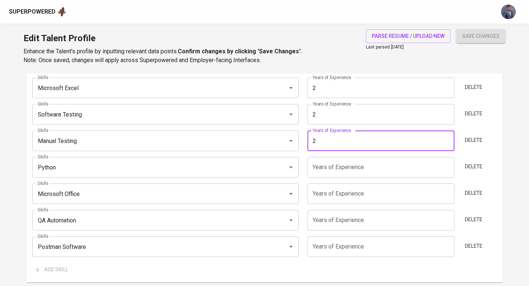
type input "2"
click at [342, 166] on input "number" at bounding box center [380, 167] width 147 height 21
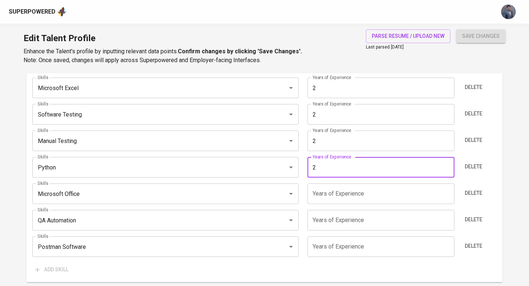
type input "2"
click at [345, 195] on input "number" at bounding box center [380, 193] width 147 height 21
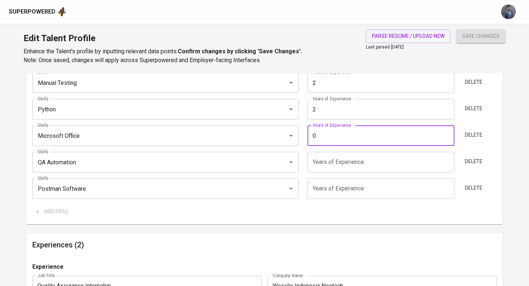
scroll to position [548, 0]
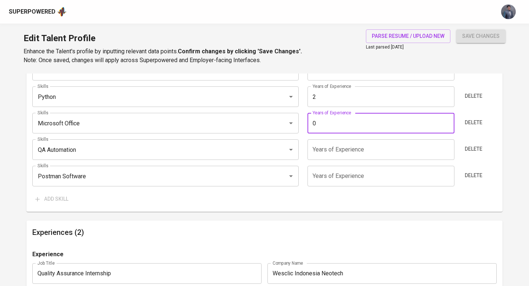
click at [338, 127] on input "0" at bounding box center [380, 123] width 147 height 21
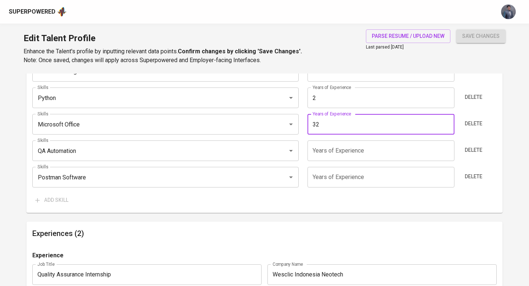
type input "3"
type input "2"
click at [328, 145] on input "number" at bounding box center [380, 150] width 147 height 21
click at [364, 127] on input "2" at bounding box center [380, 124] width 147 height 21
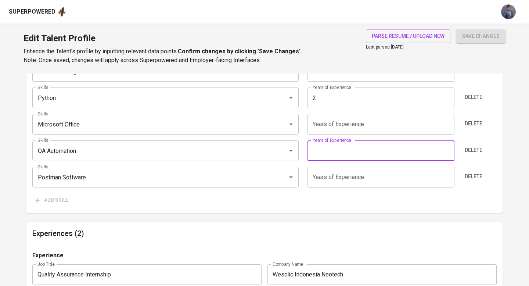
click at [342, 155] on input "number" at bounding box center [380, 150] width 147 height 21
type input "2"
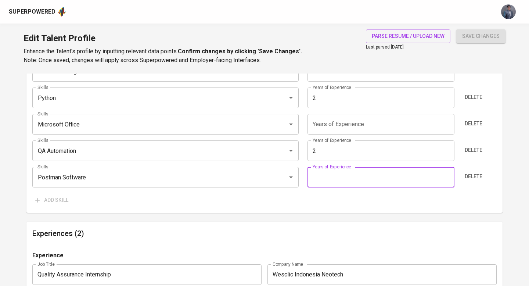
click at [342, 184] on input "number" at bounding box center [380, 177] width 147 height 21
type input "2"
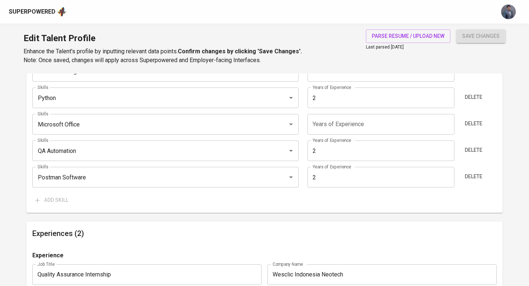
drag, startPoint x: 315, startPoint y: 202, endPoint x: 314, endPoint y: 195, distance: 6.7
click at [315, 202] on div "Add skill" at bounding box center [264, 200] width 464 height 14
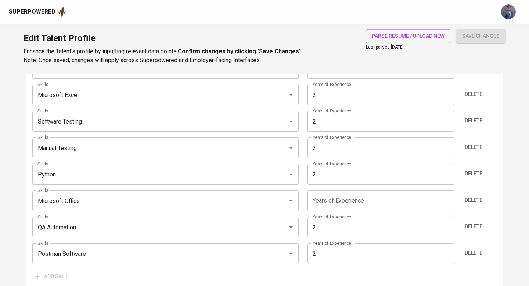
scroll to position [298, 0]
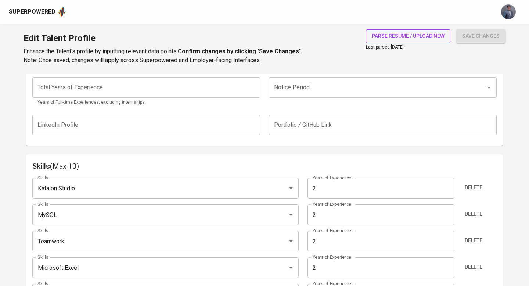
click at [372, 40] on span "parse resume / upload new" at bounding box center [408, 36] width 73 height 9
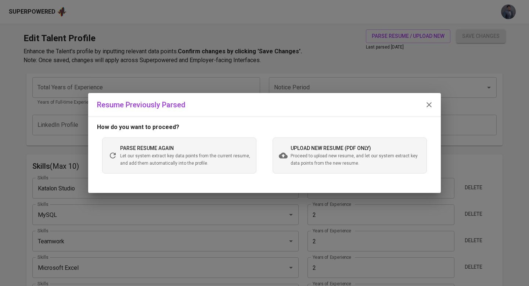
click at [317, 148] on span "upload new resume (pdf only)" at bounding box center [331, 148] width 80 height 6
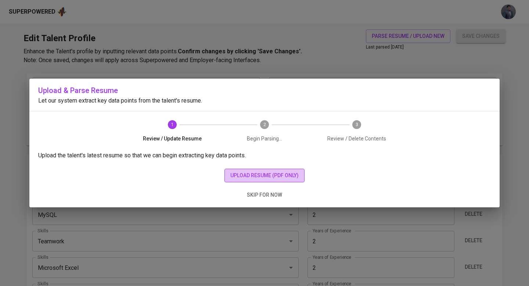
click at [275, 176] on span "upload resume (pdf only)" at bounding box center [264, 175] width 68 height 9
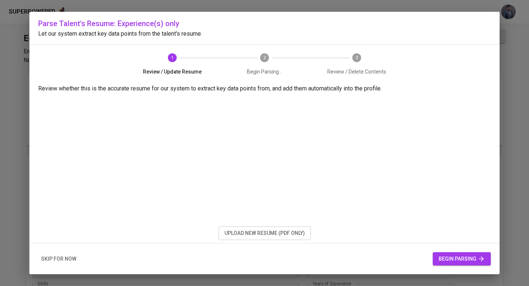
click at [444, 255] on span "begin parsing" at bounding box center [462, 258] width 46 height 9
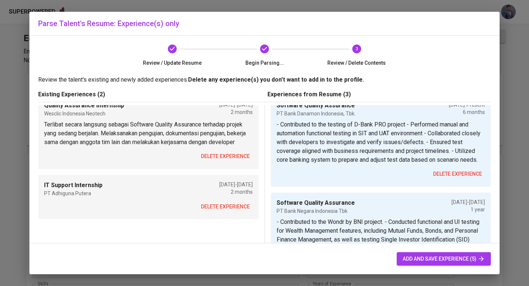
scroll to position [0, 0]
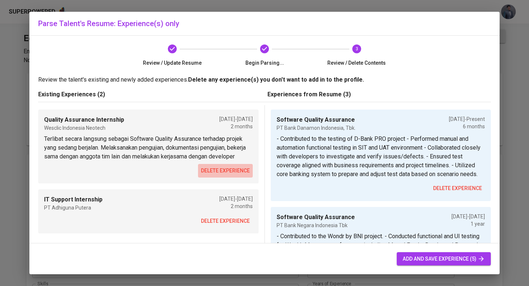
click at [224, 169] on span "delete experience" at bounding box center [225, 170] width 49 height 9
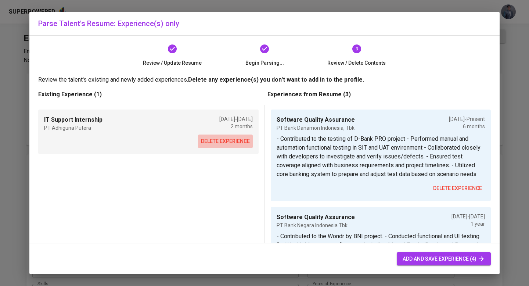
click at [225, 137] on span "delete experience" at bounding box center [225, 141] width 49 height 9
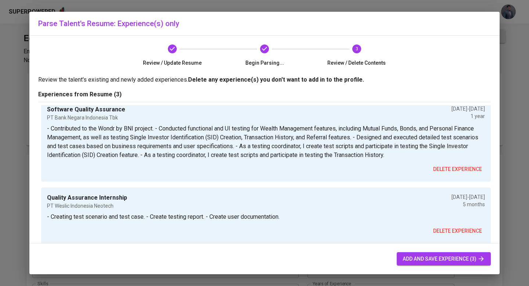
scroll to position [9, 0]
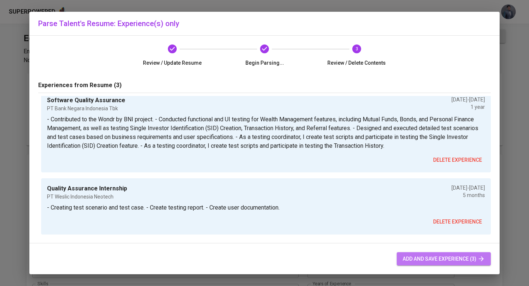
click at [437, 255] on span "add and save experience (3)" at bounding box center [444, 258] width 82 height 9
type input "3.000.000"
radio input "false"
type input "Software Quality Assurance"
type input "PT Bank Danamon Indonesia, Tbk."
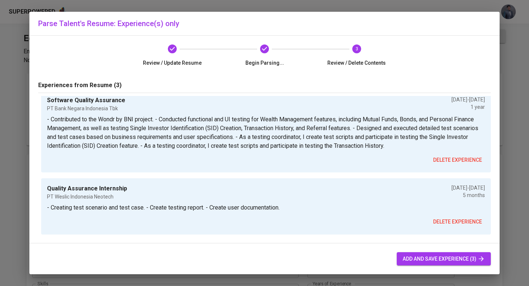
checkbox input "true"
type input "[DATE]"
type input "Software Quality Assurance"
type input "PT Bank Negara Indonesia Tbk"
type input "[DATE]"
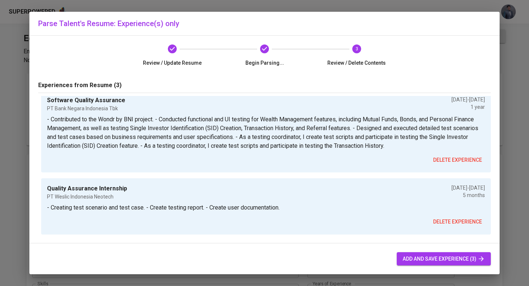
type input "[DATE]"
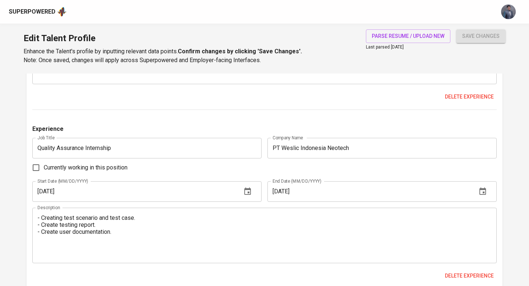
scroll to position [1097, 0]
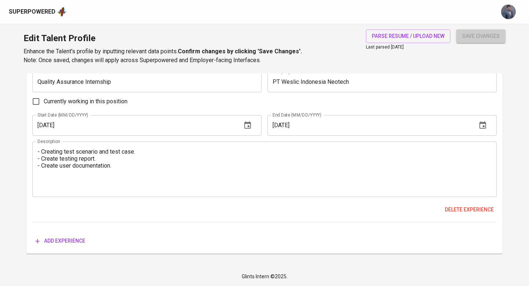
click at [473, 38] on span "save changes" at bounding box center [480, 36] width 37 height 9
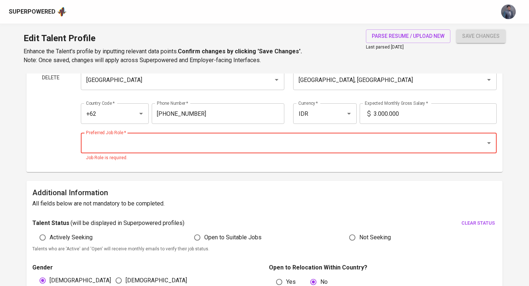
type input "u"
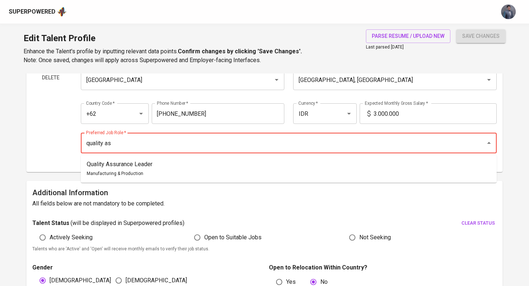
type input "quality asu"
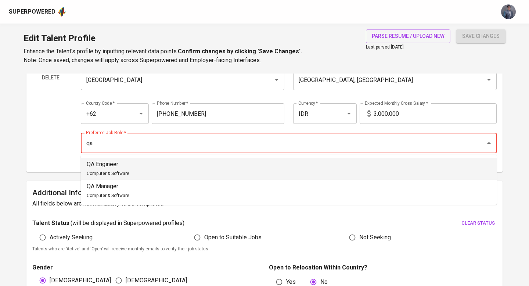
click at [236, 168] on li "QA Engineer Computer & Software" at bounding box center [289, 169] width 416 height 22
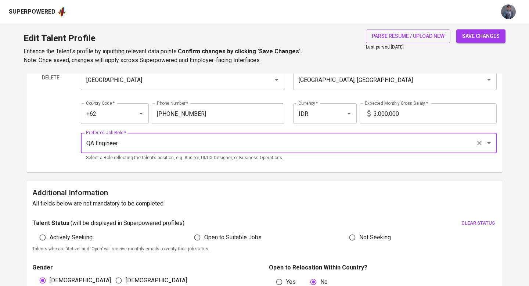
type input "QA Engineer"
click at [473, 43] on div "save changes" at bounding box center [480, 46] width 49 height 35
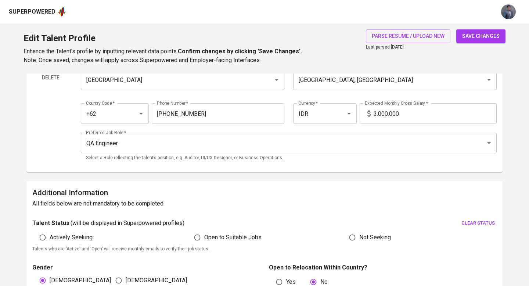
click at [472, 39] on span "save changes" at bounding box center [480, 36] width 37 height 9
click at [418, 114] on input "3.000.000" at bounding box center [435, 113] width 123 height 21
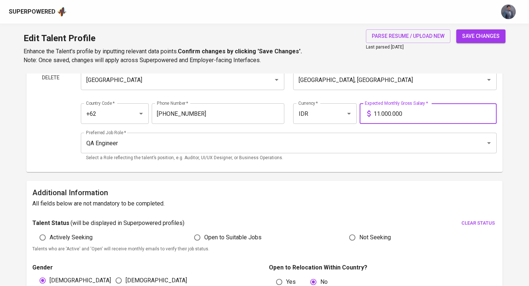
type input "11.000.000"
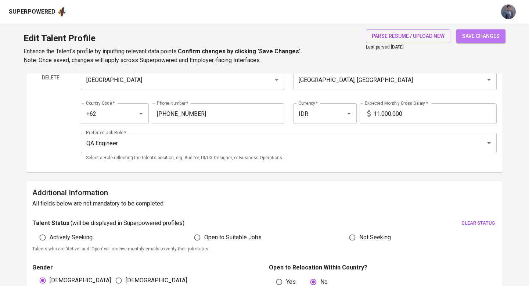
click at [468, 33] on span "save changes" at bounding box center [480, 36] width 37 height 9
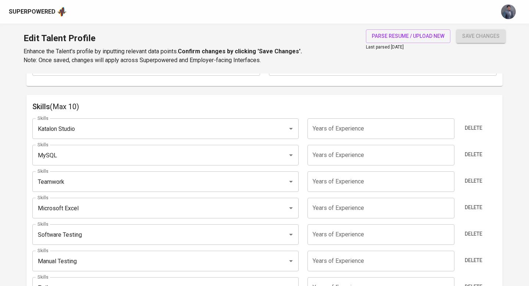
click at [367, 126] on input "number" at bounding box center [380, 128] width 147 height 21
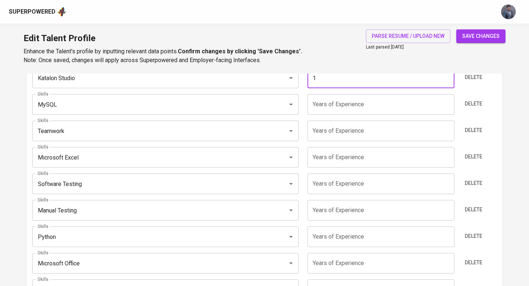
scroll to position [411, 0]
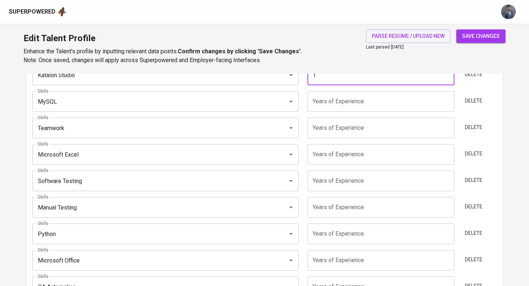
type input "1"
click at [363, 107] on input "number" at bounding box center [380, 101] width 147 height 21
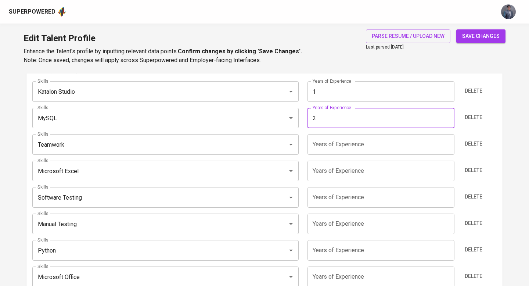
scroll to position [391, 0]
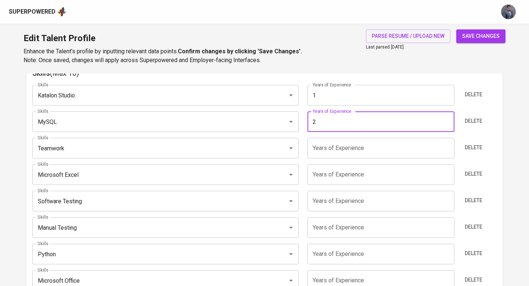
type input "2"
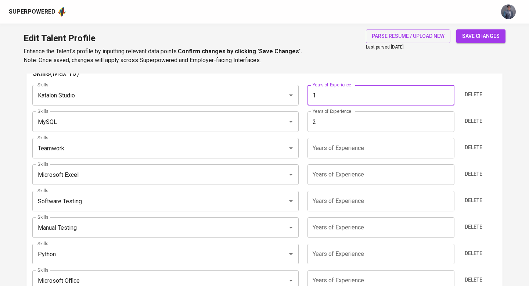
click at [352, 101] on input "1" at bounding box center [380, 95] width 147 height 21
type input "1"
type input "2"
click at [354, 151] on input "number" at bounding box center [380, 148] width 147 height 21
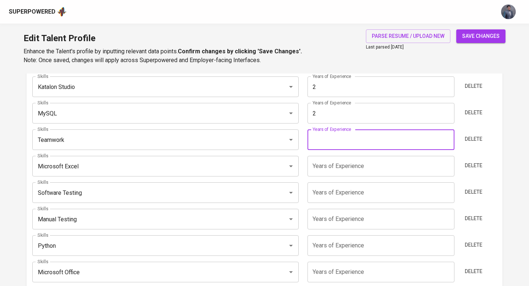
scroll to position [421, 0]
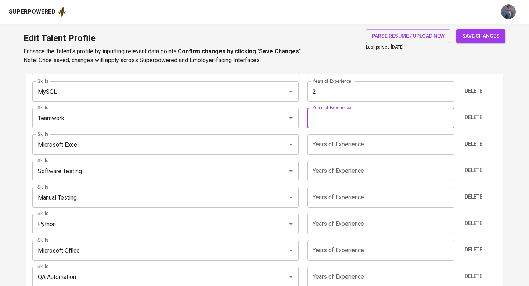
click at [352, 164] on input "number" at bounding box center [380, 171] width 147 height 21
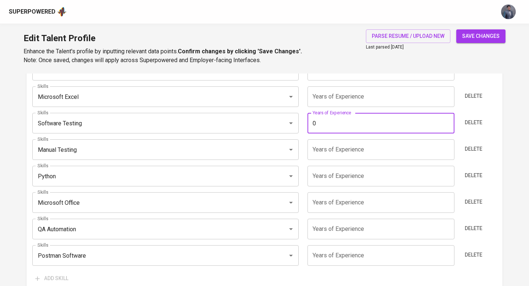
scroll to position [471, 0]
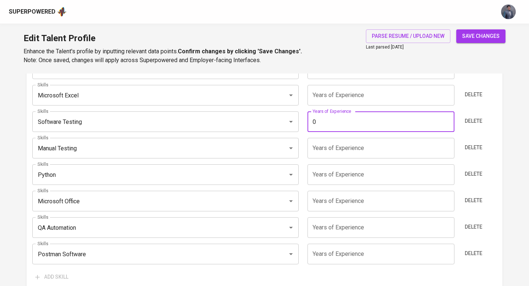
type input "0"
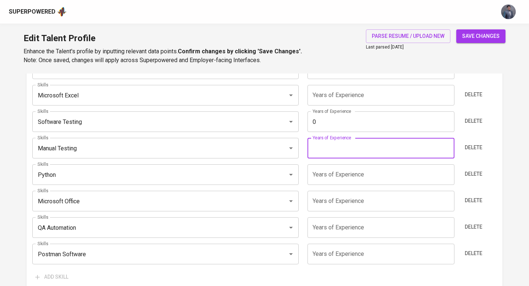
click at [346, 151] on input "number" at bounding box center [380, 148] width 147 height 21
type input "2"
click at [329, 123] on input "0" at bounding box center [380, 121] width 147 height 21
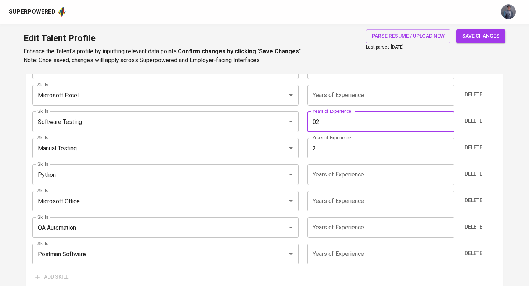
type input "0"
type input "2"
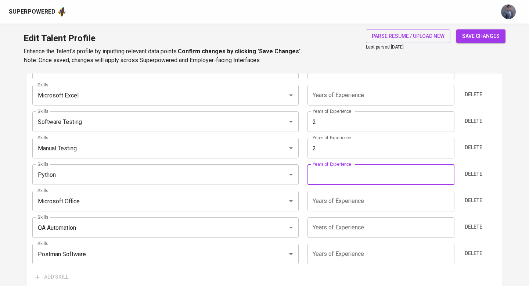
click at [335, 177] on input "number" at bounding box center [380, 174] width 147 height 21
type input "2"
click at [332, 227] on input "number" at bounding box center [380, 227] width 147 height 21
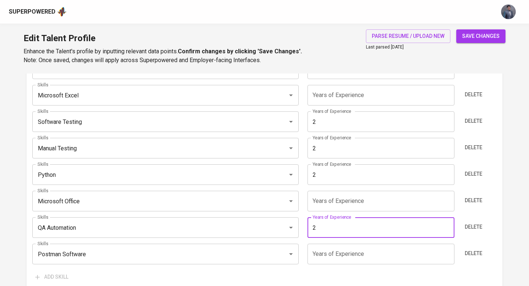
type input "2"
click at [336, 254] on input "number" at bounding box center [380, 254] width 147 height 21
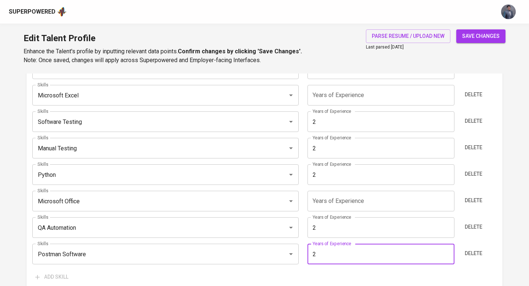
type input "2"
click at [477, 33] on span "save changes" at bounding box center [480, 36] width 37 height 9
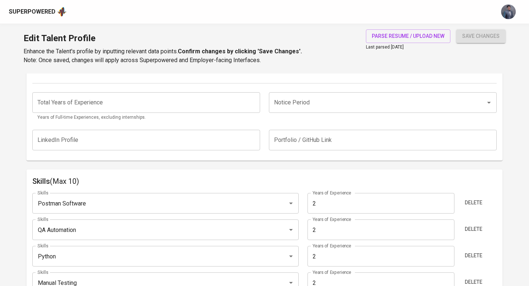
scroll to position [274, 0]
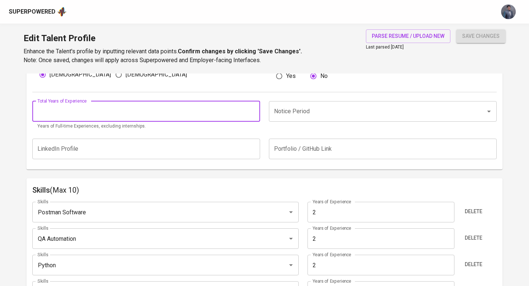
click at [100, 108] on input "number" at bounding box center [146, 111] width 228 height 21
type input "2"
click at [253, 129] on p "Years of Full-time Experiences, excluding internships." at bounding box center [145, 126] width 217 height 7
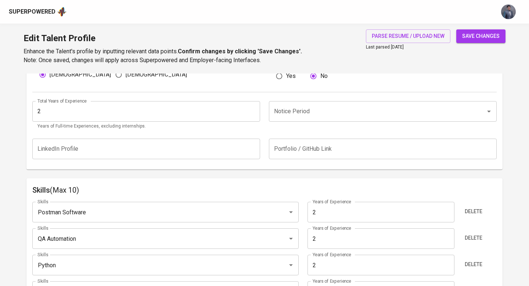
click at [288, 114] on input "Notice Period" at bounding box center [372, 111] width 201 height 14
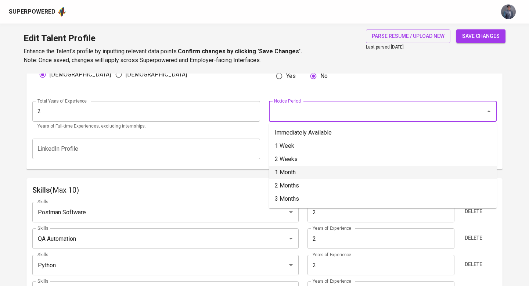
click at [298, 172] on li "1 Month" at bounding box center [383, 172] width 228 height 13
type input "1 Month"
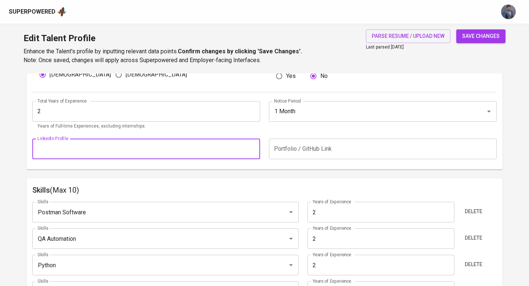
click at [226, 147] on input "text" at bounding box center [146, 148] width 228 height 21
paste input "[URL][DOMAIN_NAME]"
type input "[URL][DOMAIN_NAME]"
click at [319, 151] on input "text" at bounding box center [383, 148] width 228 height 21
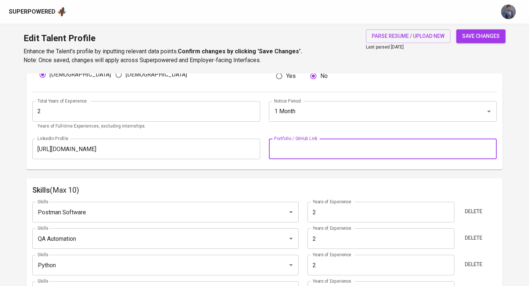
paste input "[URL][DOMAIN_NAME]"
type input "[URL][DOMAIN_NAME]"
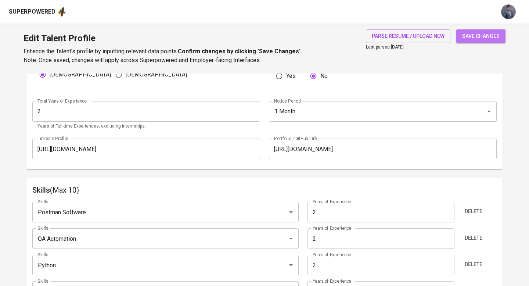
click at [482, 36] on span "save changes" at bounding box center [480, 36] width 37 height 9
